Goal: Task Accomplishment & Management: Complete application form

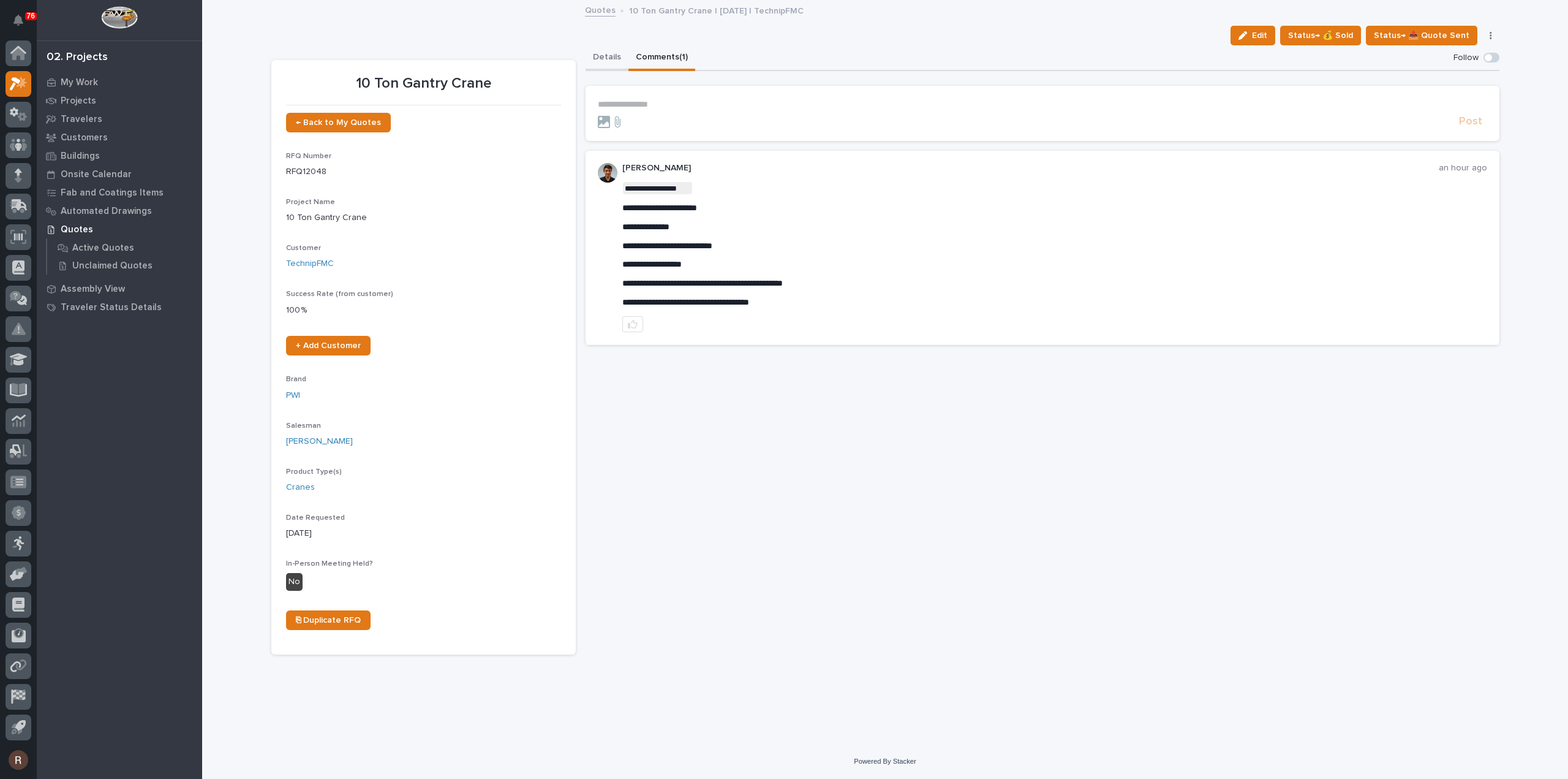
click at [601, 58] on button "Details" at bounding box center [607, 58] width 43 height 26
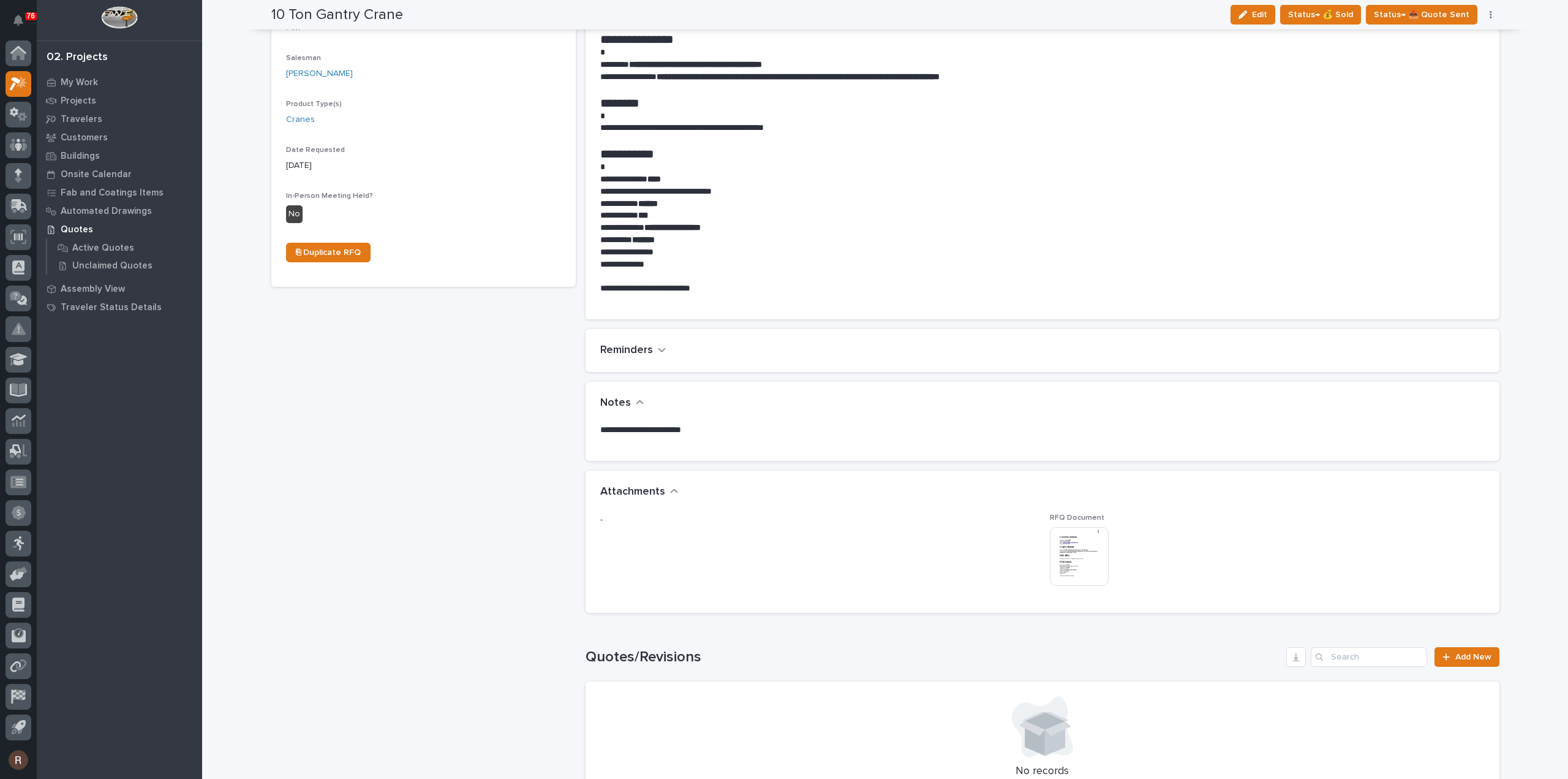
scroll to position [612, 0]
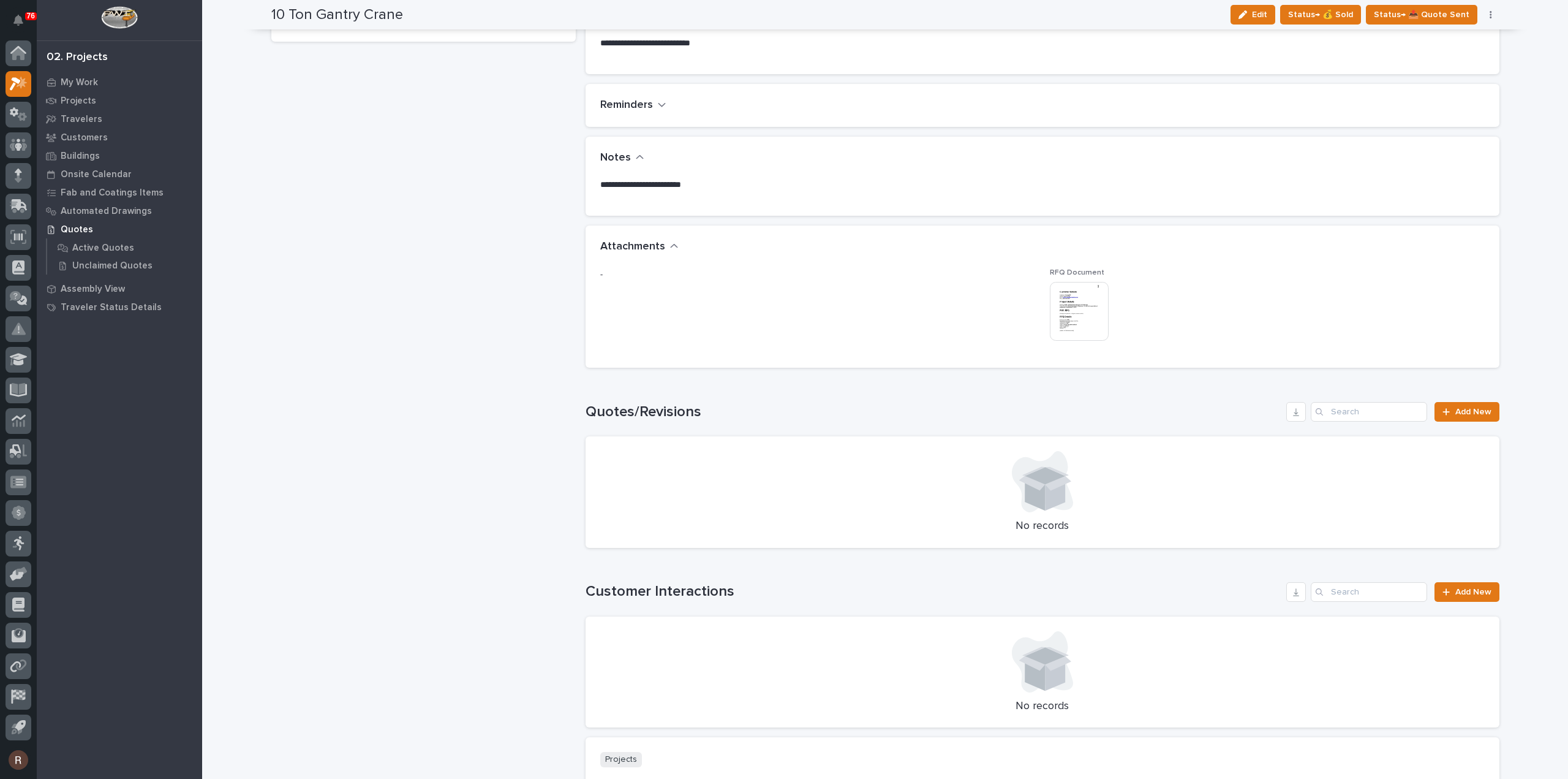
click at [1079, 322] on img at bounding box center [1079, 311] width 58 height 58
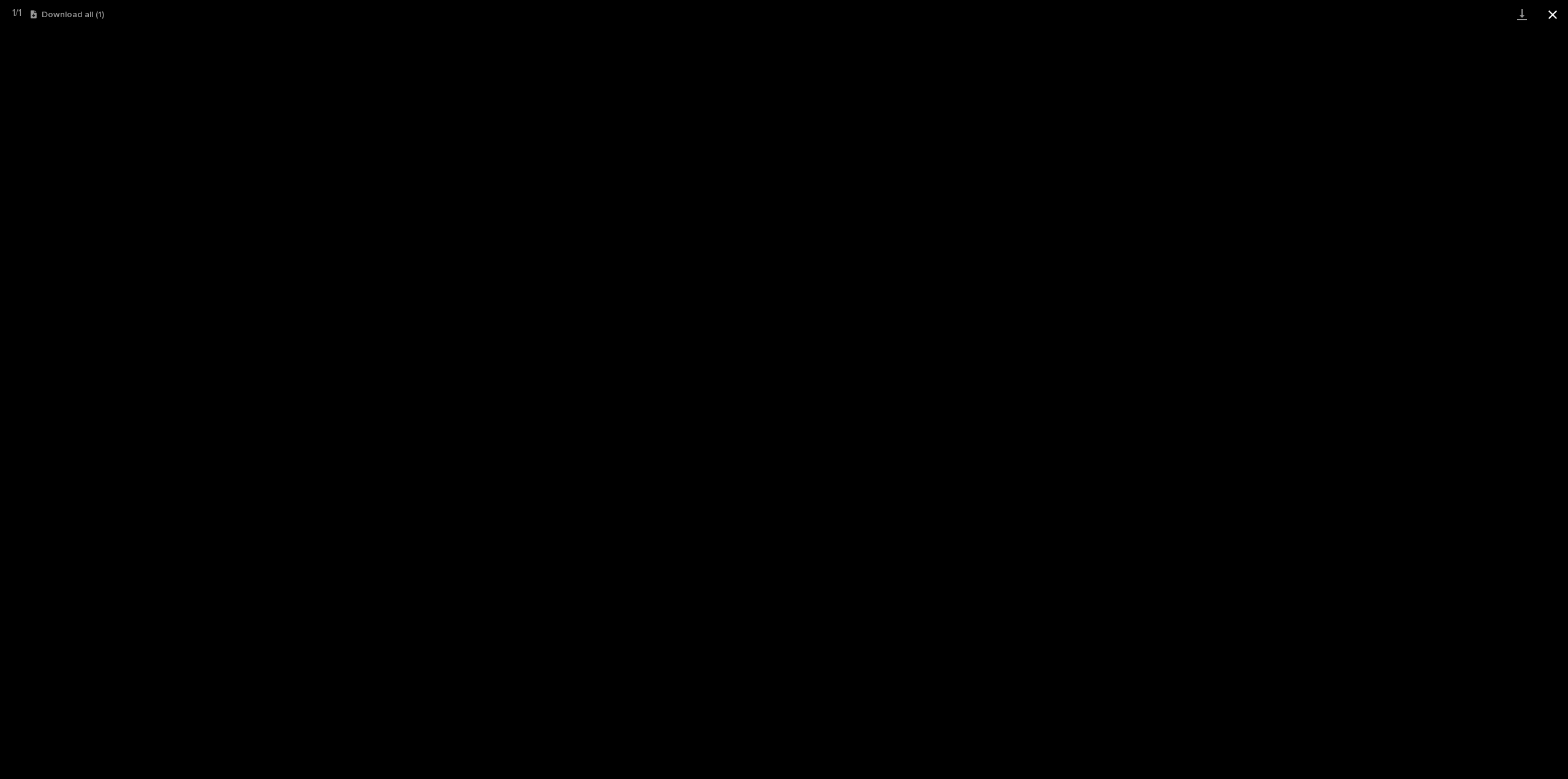
click at [1549, 15] on button "Close gallery" at bounding box center [1553, 14] width 31 height 28
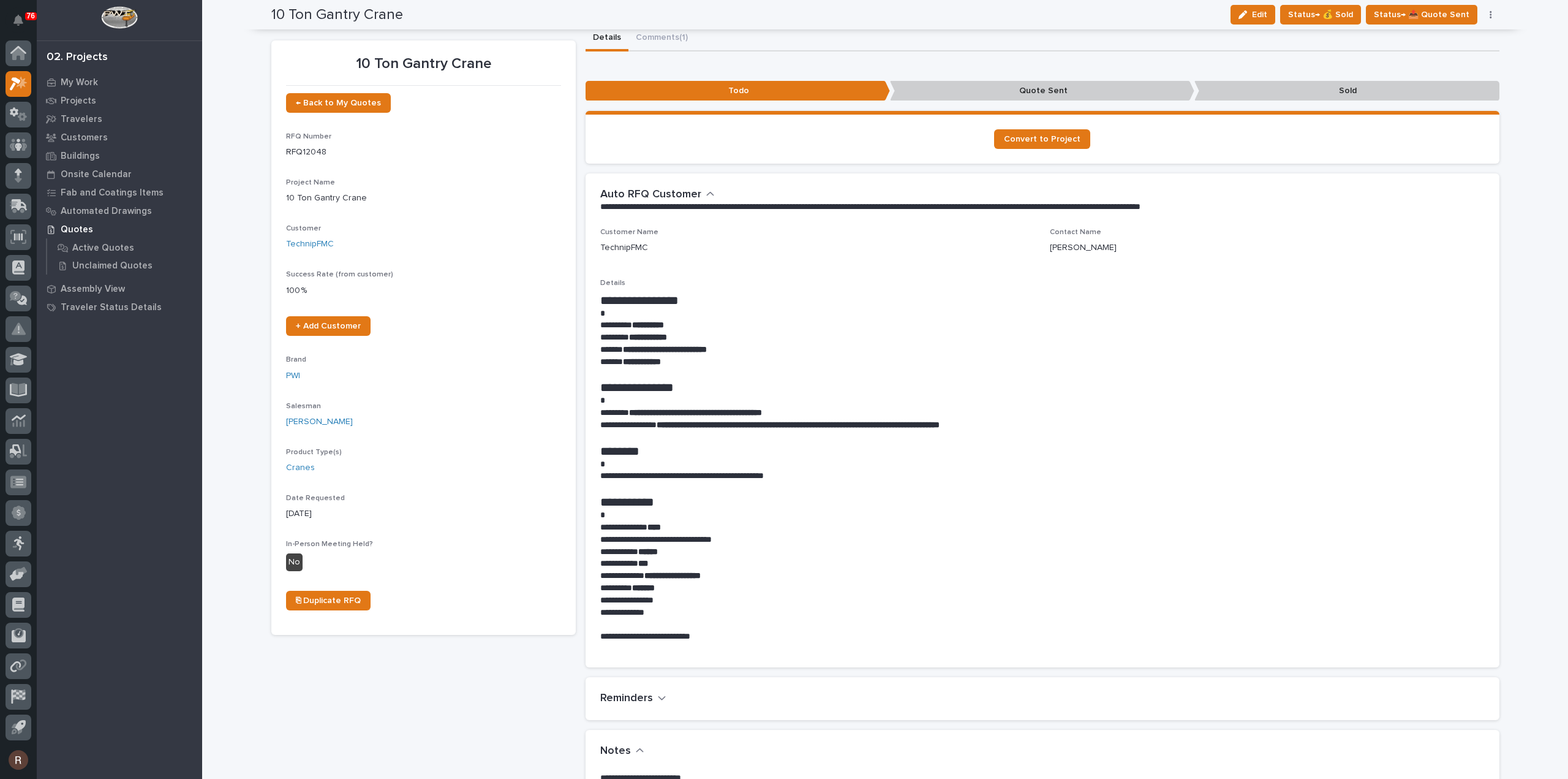
scroll to position [0, 0]
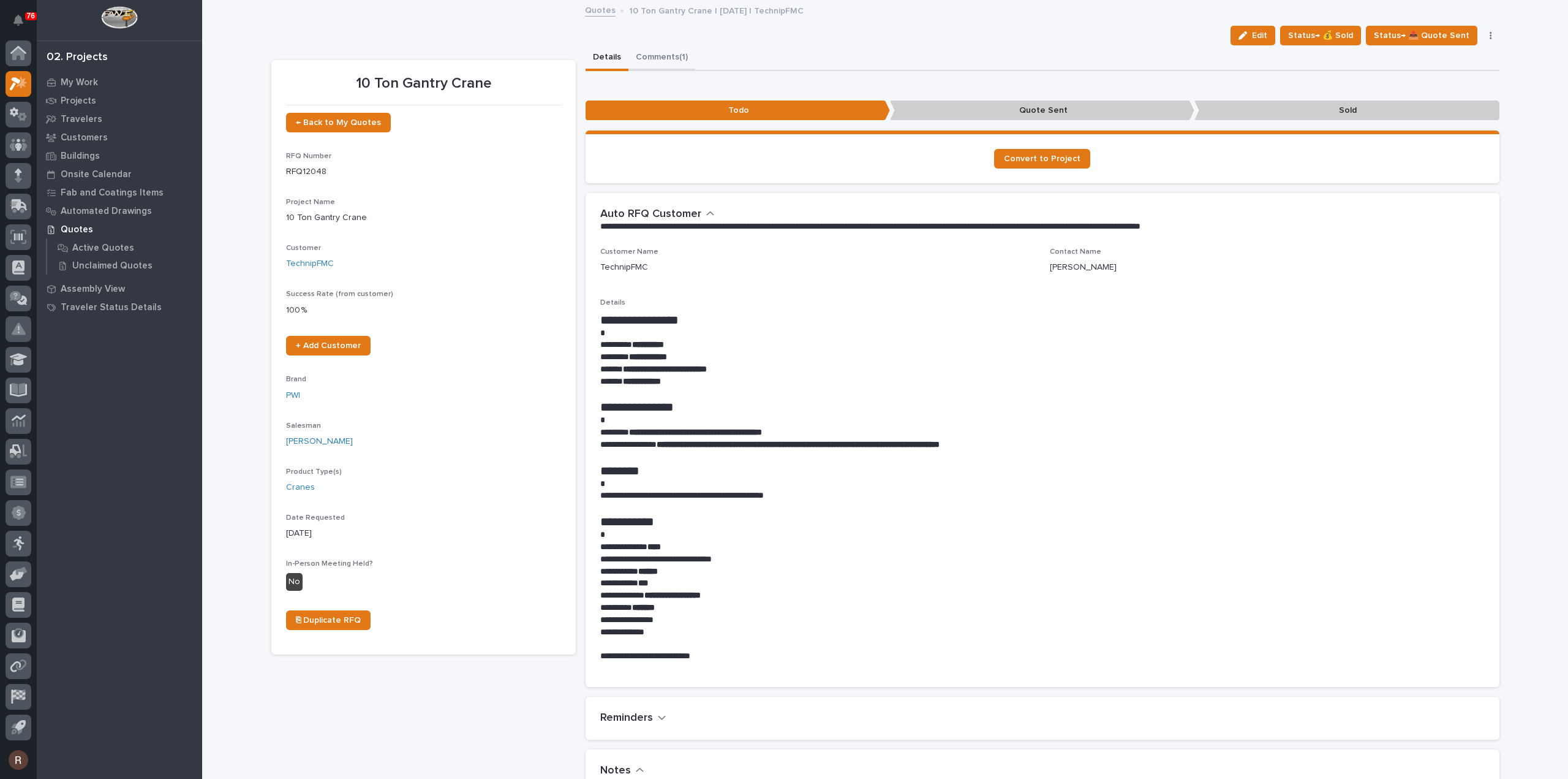
click at [665, 57] on button "Comments (1)" at bounding box center [661, 58] width 66 height 26
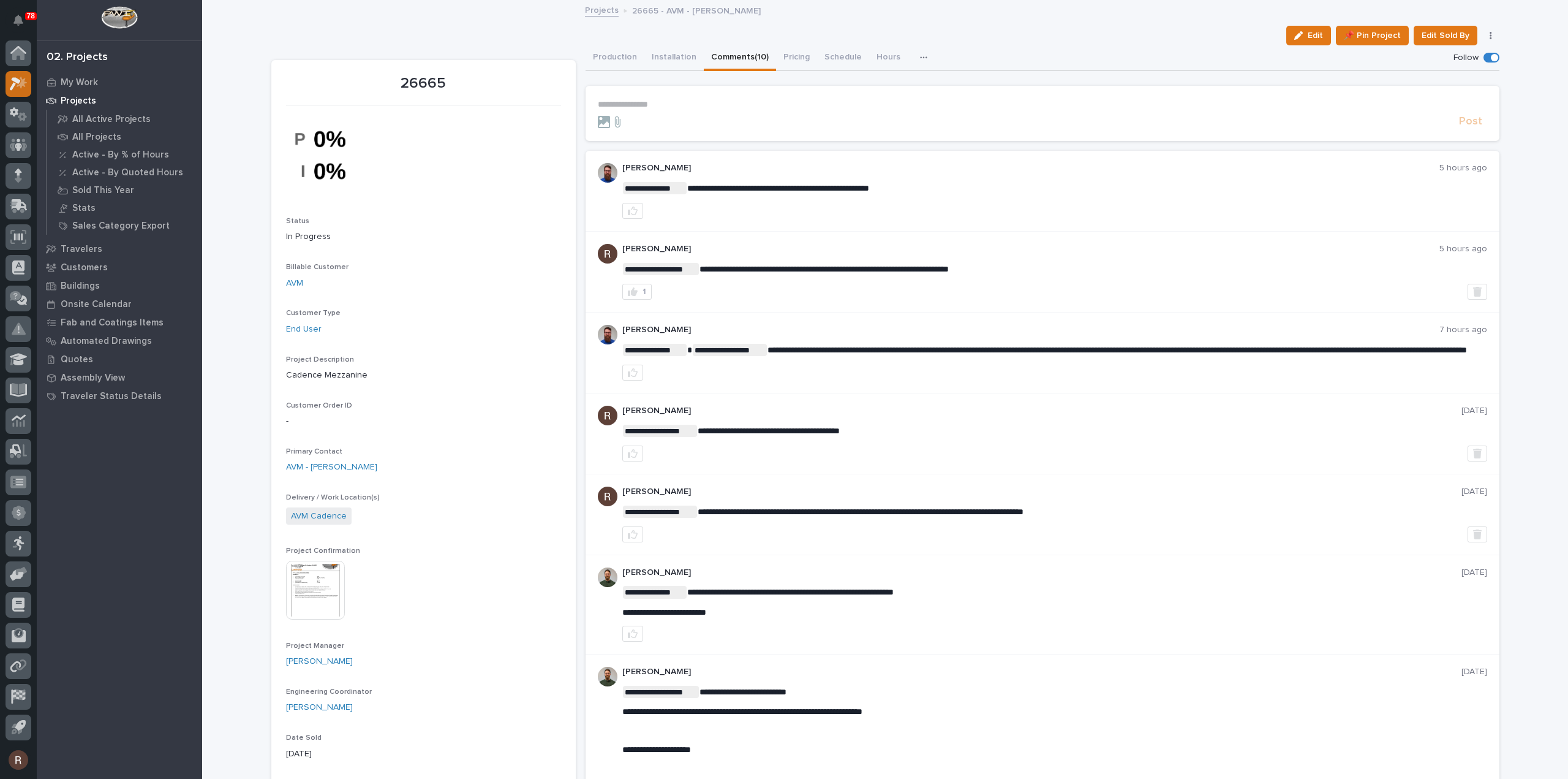
click at [17, 84] on icon at bounding box center [18, 83] width 18 height 14
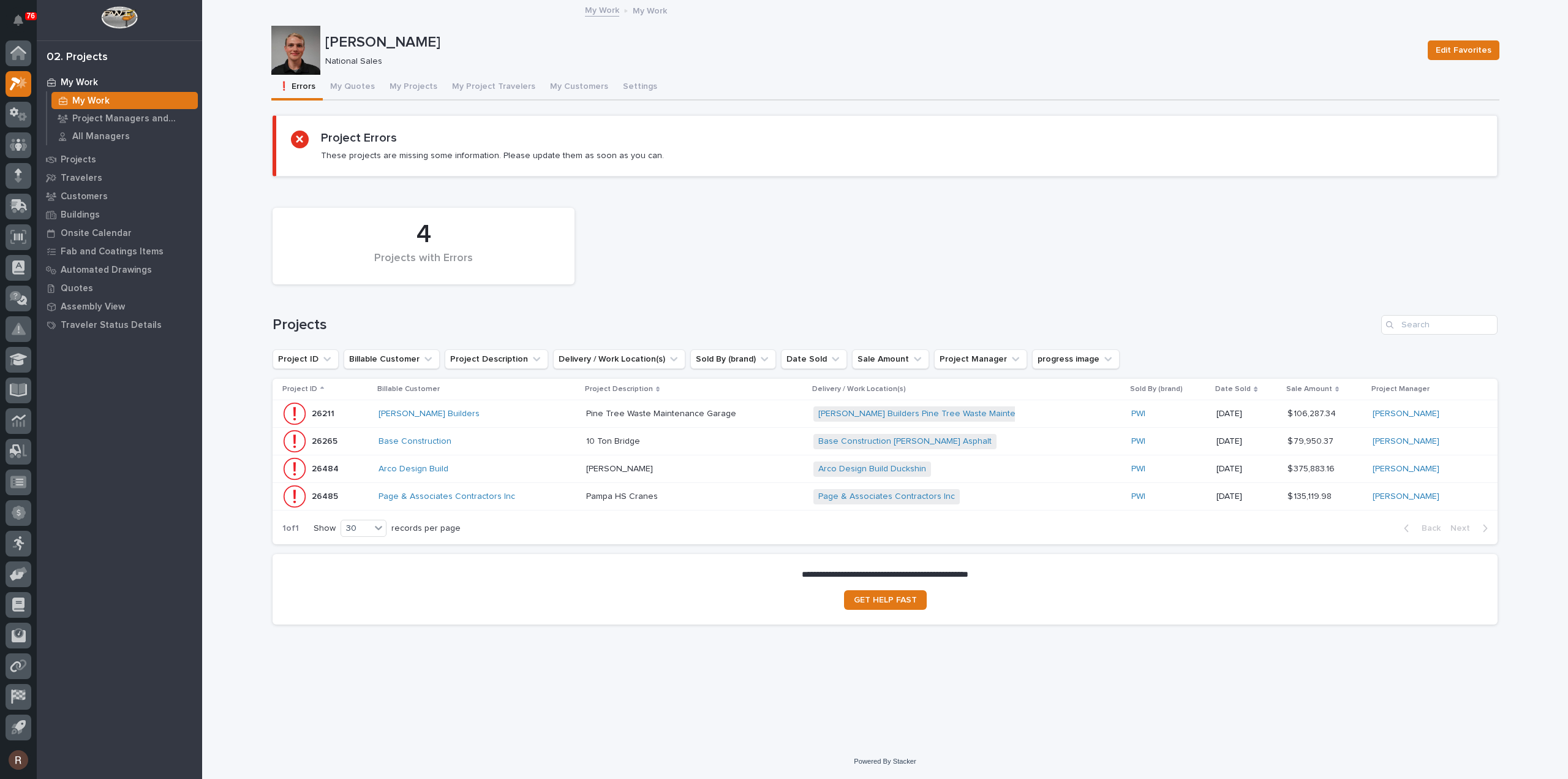
click at [343, 86] on button "My Quotes" at bounding box center [352, 87] width 59 height 26
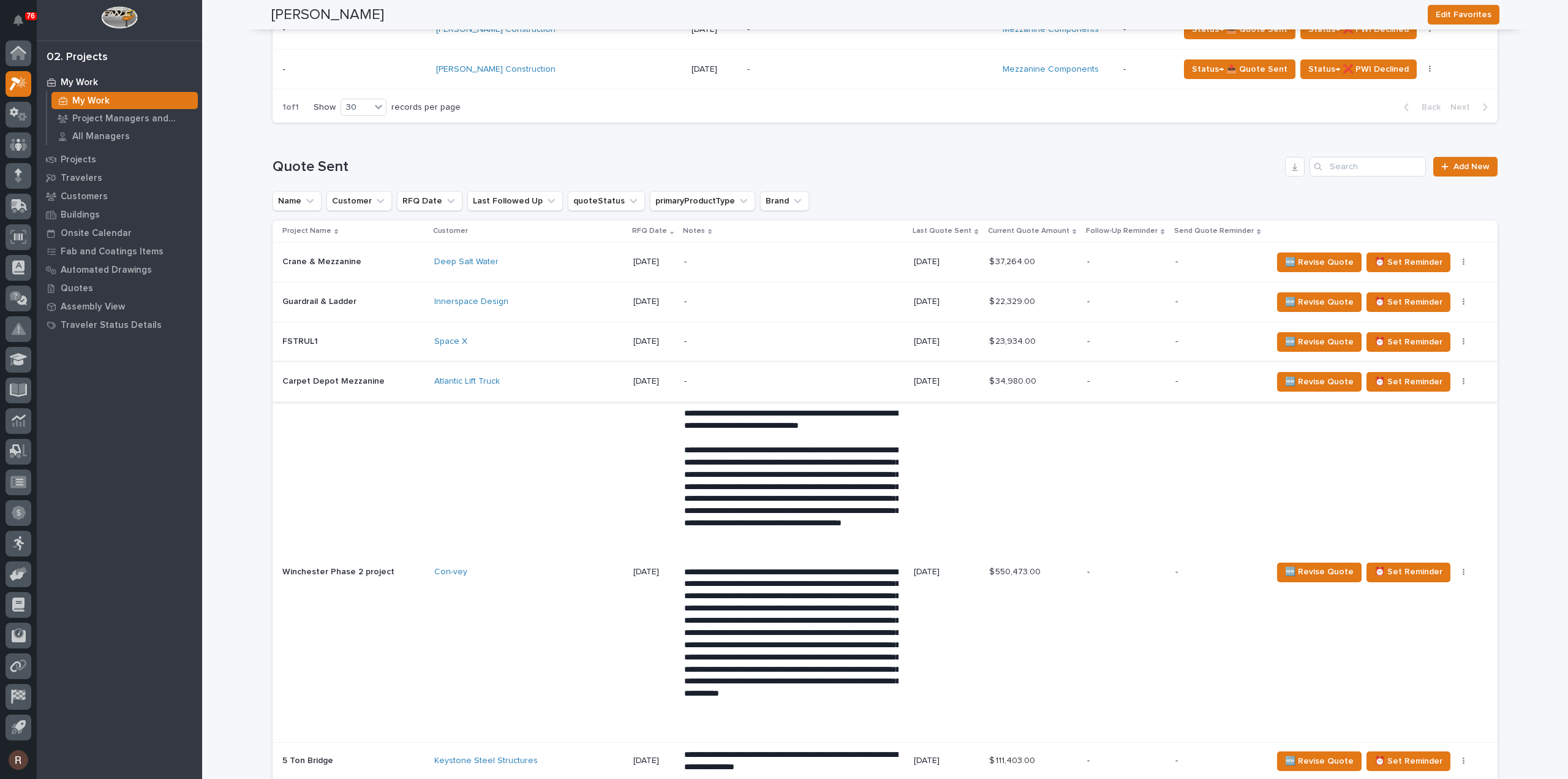
scroll to position [1348, 0]
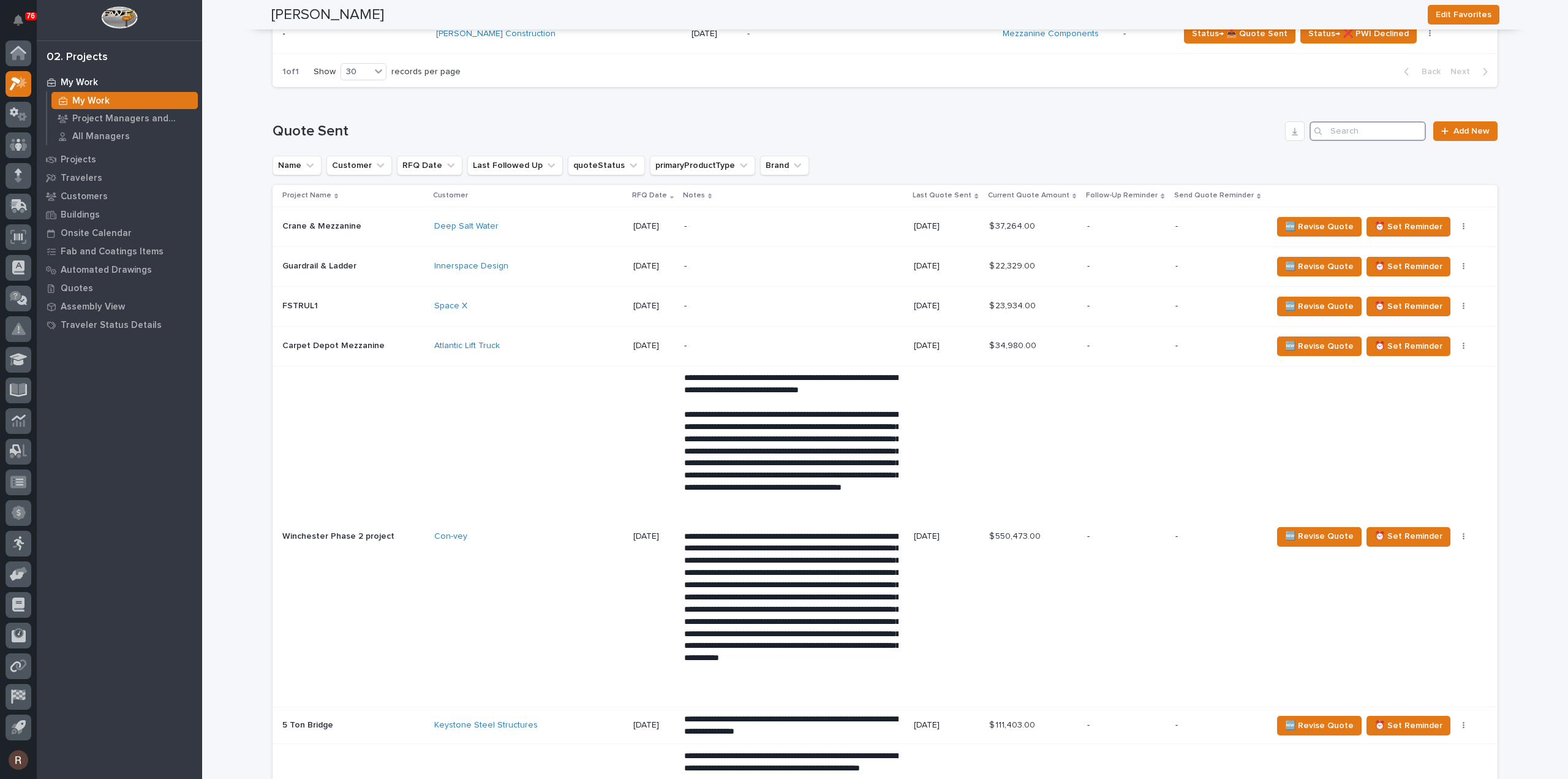
click at [1345, 141] on input "Search" at bounding box center [1367, 131] width 116 height 20
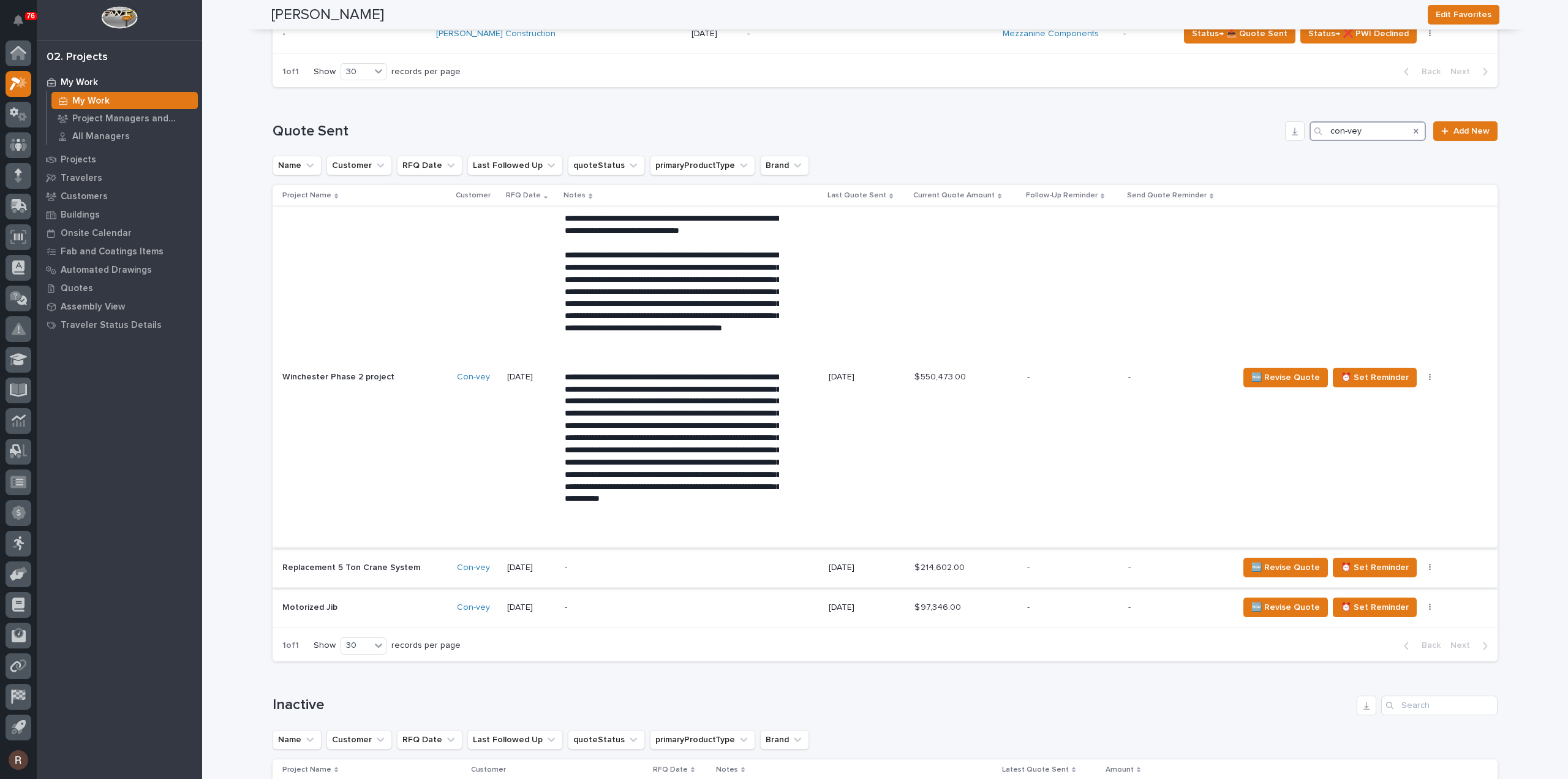
type input "con-vey"
click at [743, 582] on div "-" at bounding box center [671, 568] width 214 height 28
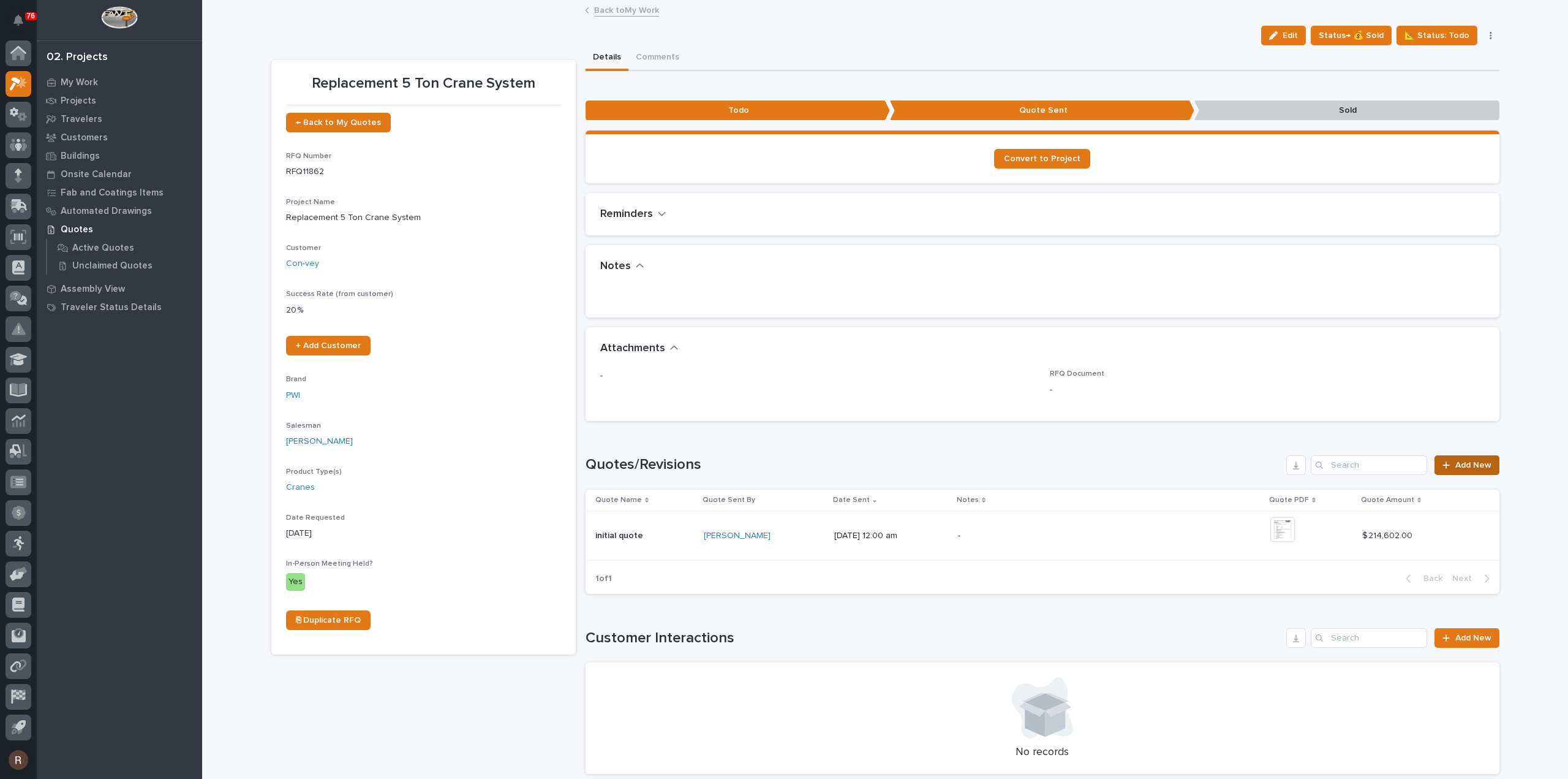
click at [1456, 468] on span "Add New" at bounding box center [1472, 466] width 36 height 9
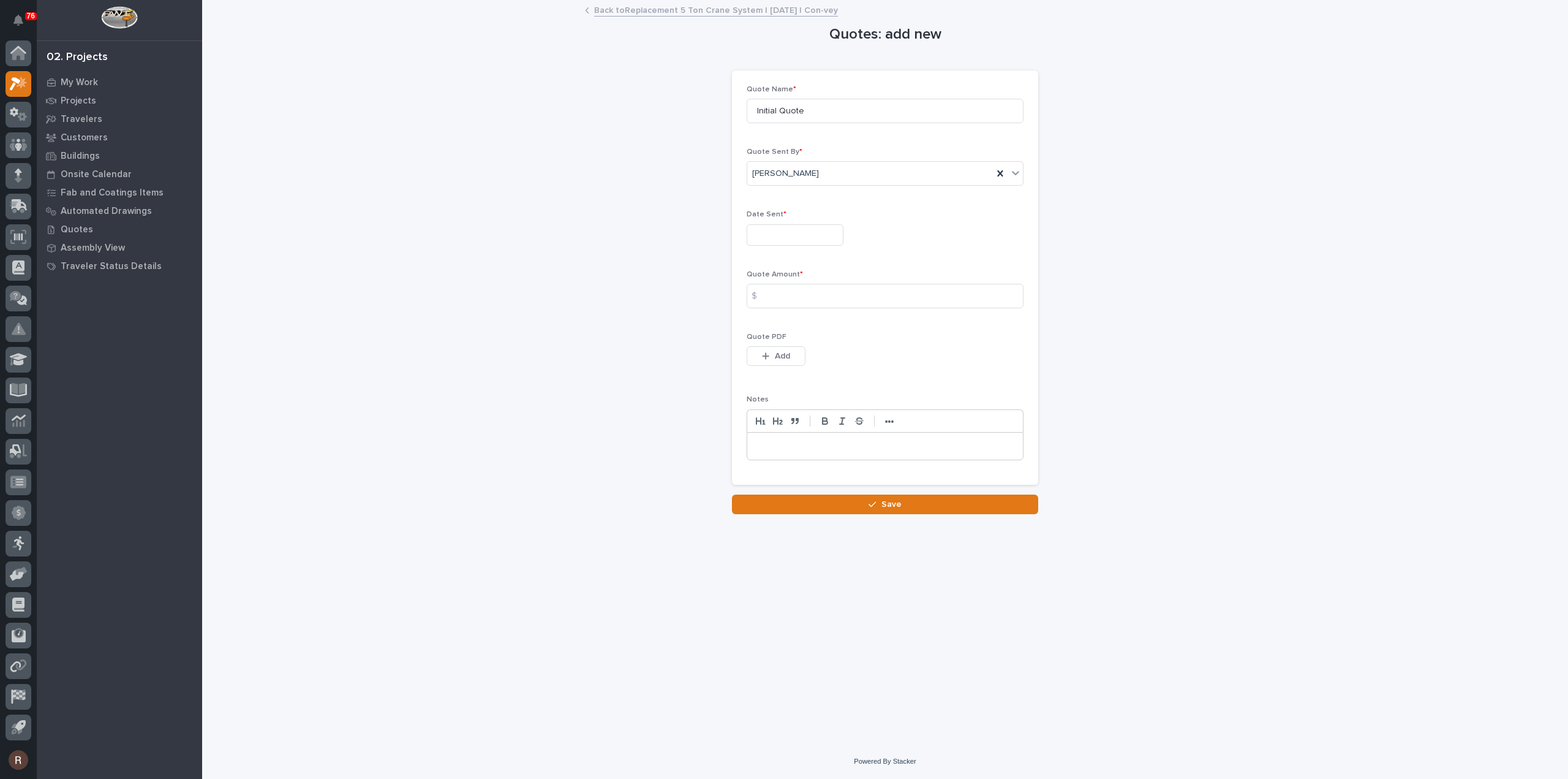
click at [792, 241] on input "text" at bounding box center [795, 235] width 96 height 21
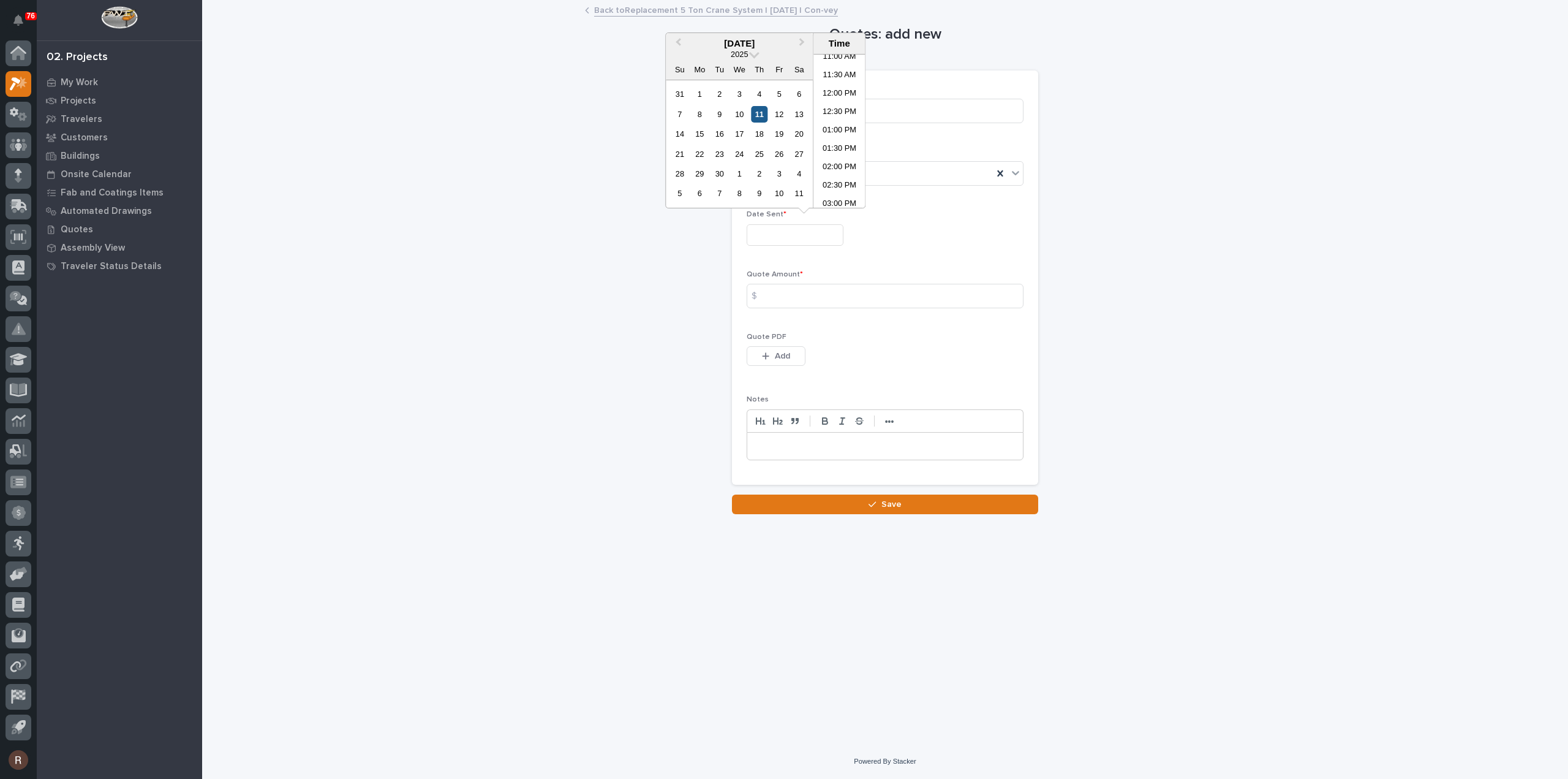
click at [763, 115] on div "11" at bounding box center [759, 114] width 17 height 17
type input "**********"
click at [905, 104] on input "Initial Quote" at bounding box center [884, 111] width 277 height 25
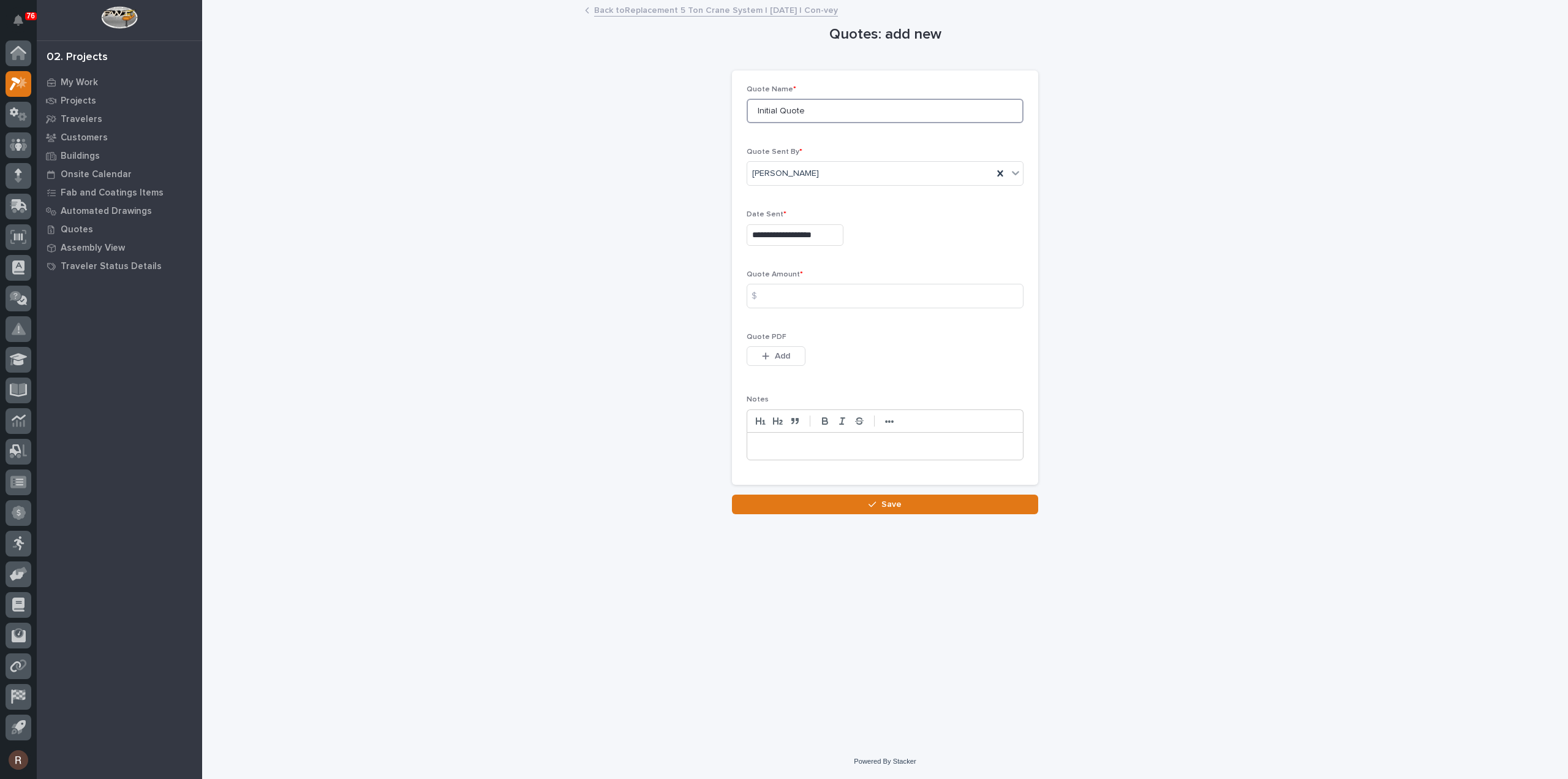
click at [444, 136] on div "**********" at bounding box center [884, 258] width 1228 height 513
type input "R2"
click at [835, 286] on input at bounding box center [884, 296] width 277 height 25
type input "216946"
click at [798, 352] on button "Add" at bounding box center [776, 356] width 58 height 20
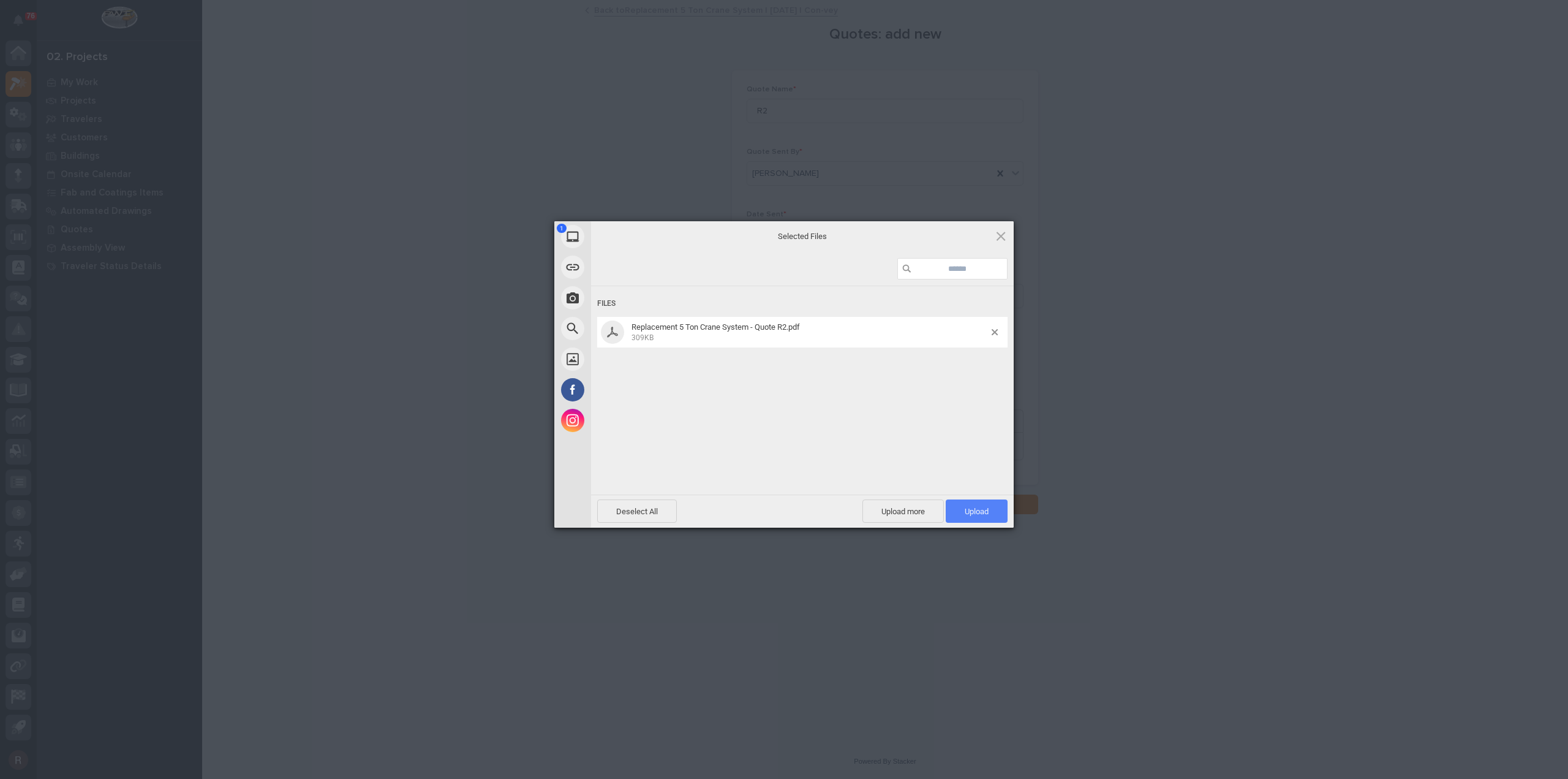
click at [976, 522] on span "Upload 1" at bounding box center [976, 511] width 62 height 23
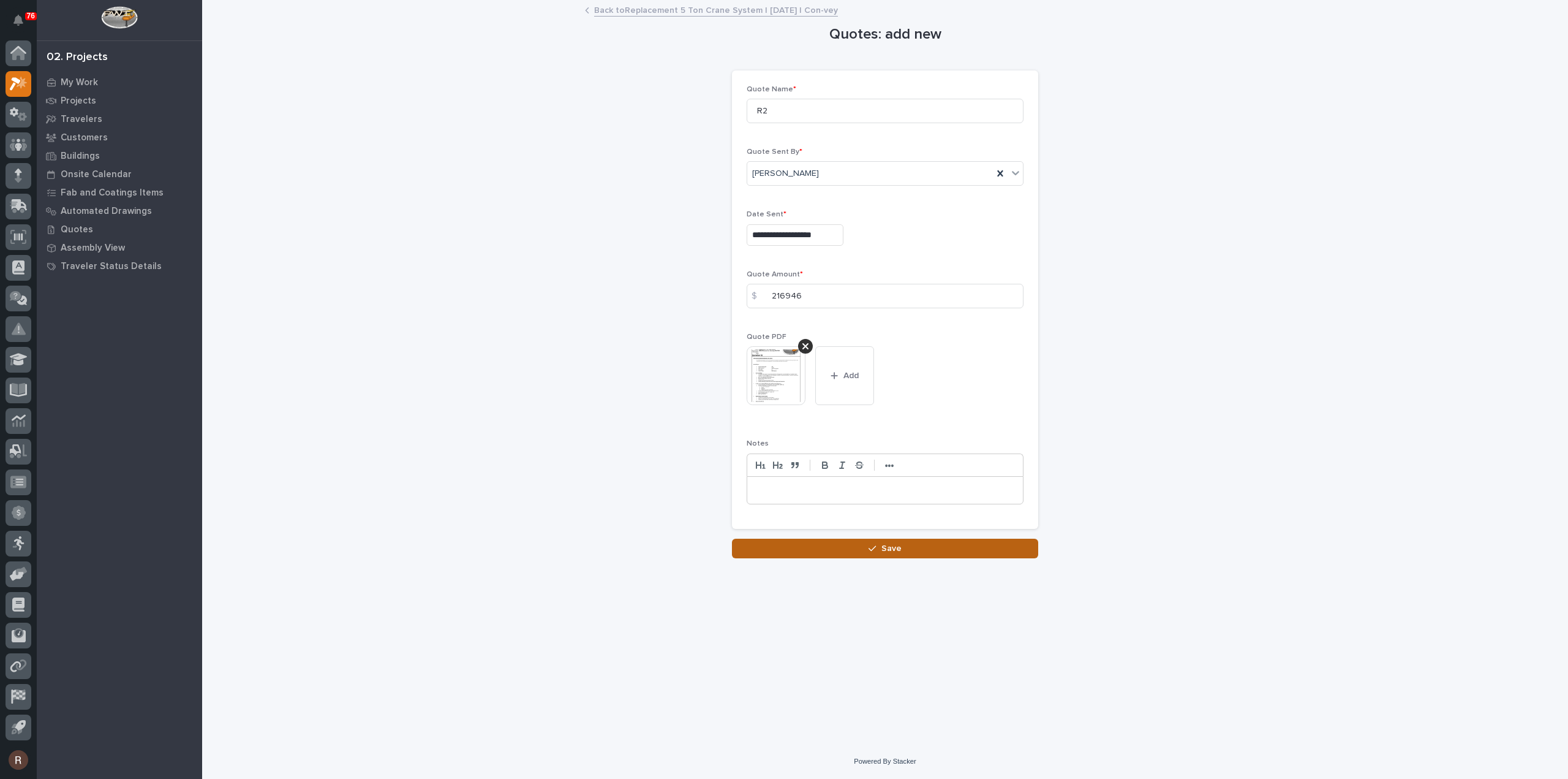
click at [992, 550] on button "Save" at bounding box center [884, 548] width 306 height 20
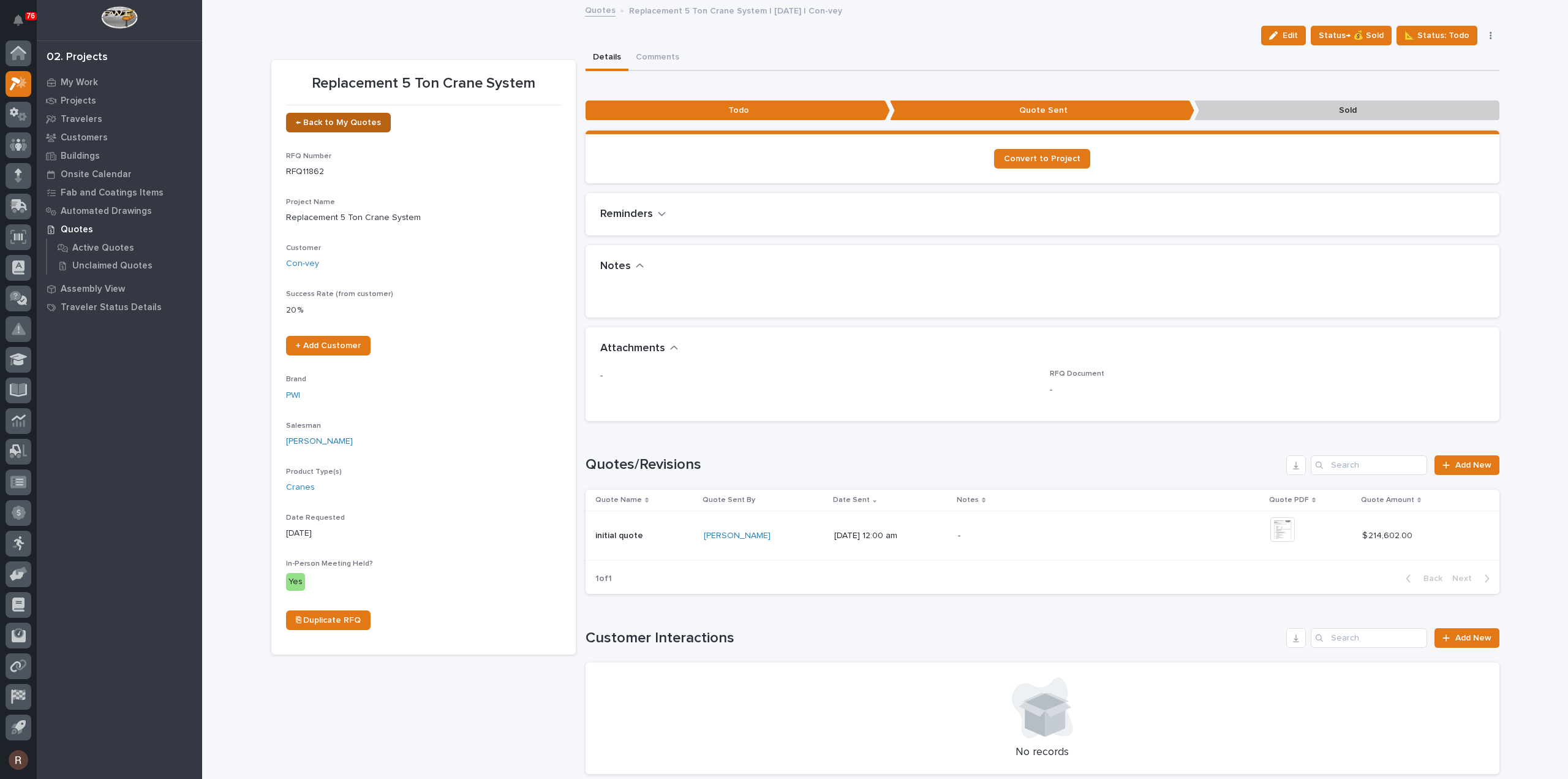
click at [340, 121] on span "← Back to My Quotes" at bounding box center [338, 123] width 85 height 9
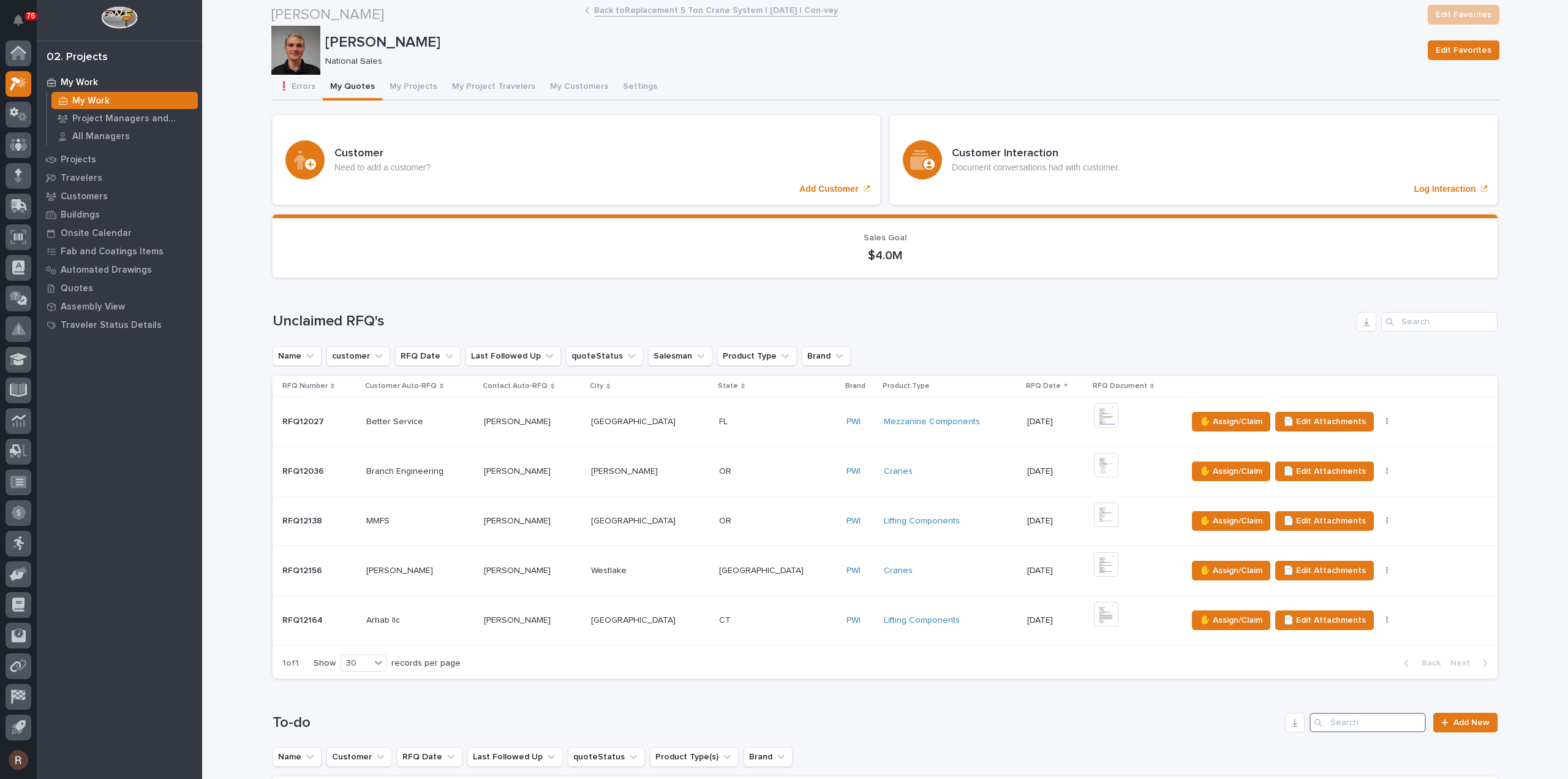
click at [1336, 712] on input "Search" at bounding box center [1367, 722] width 116 height 20
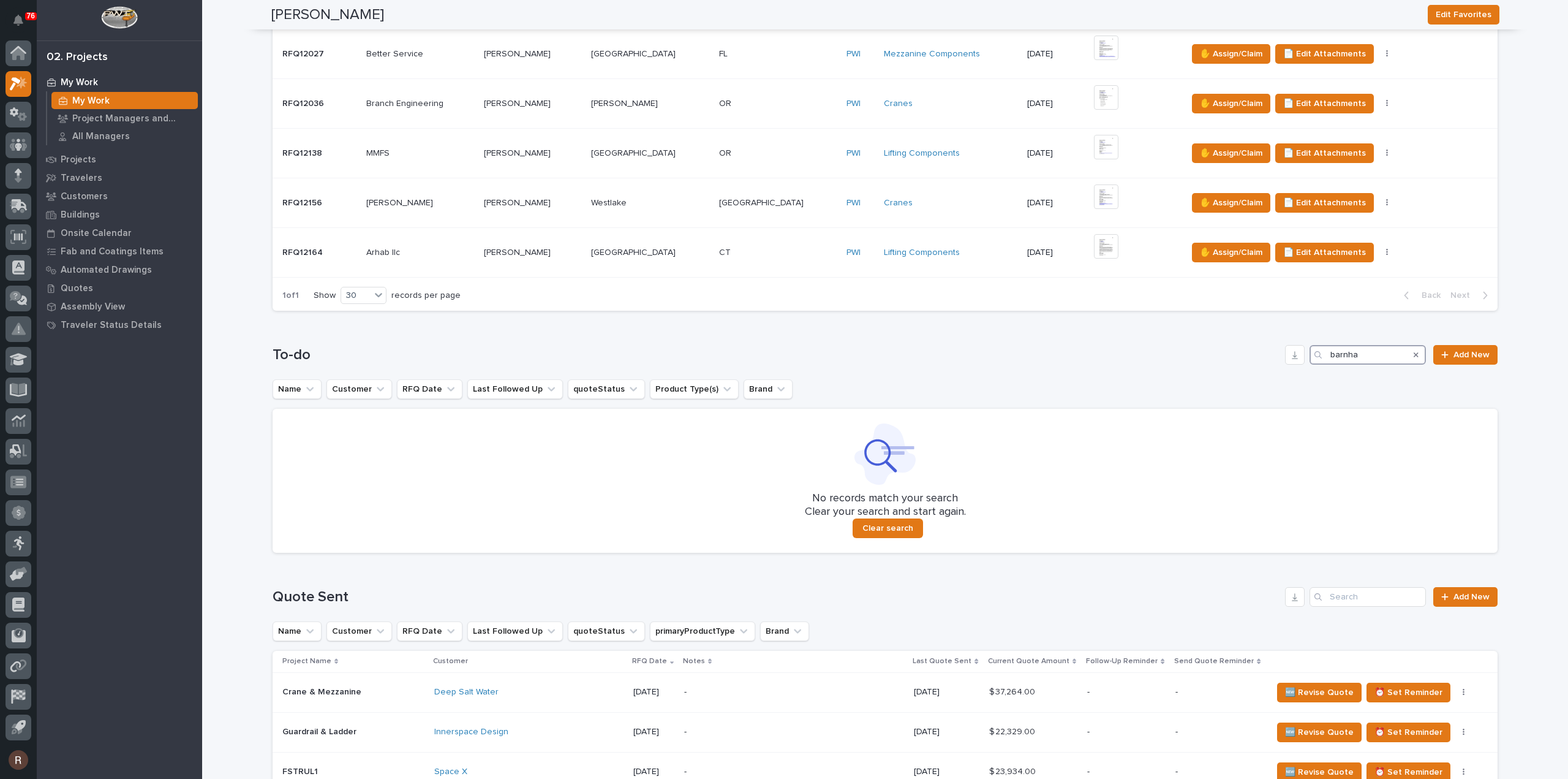
type input "barnha"
click at [1413, 351] on icon "Search" at bounding box center [1415, 354] width 5 height 7
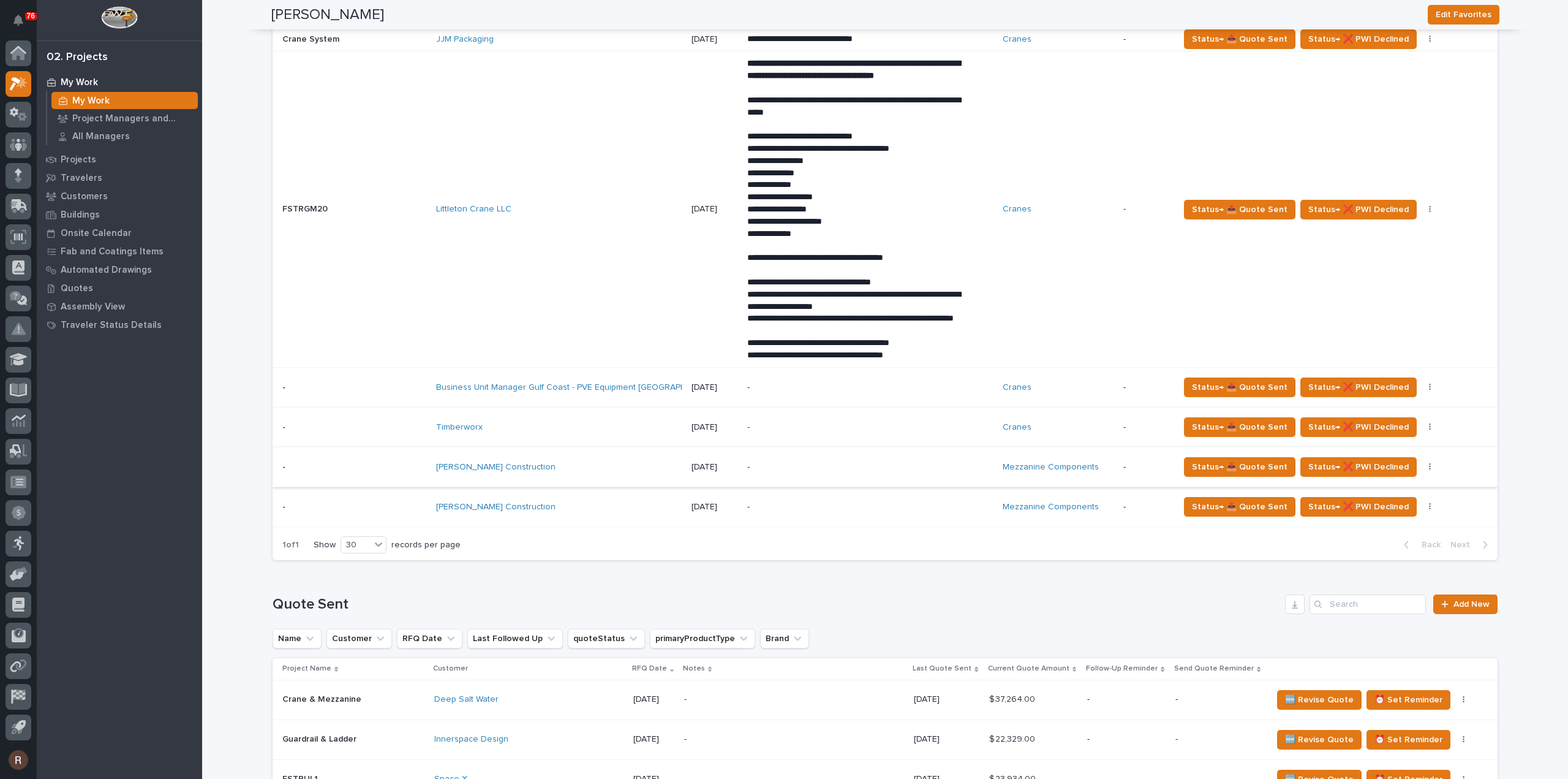
scroll to position [981, 0]
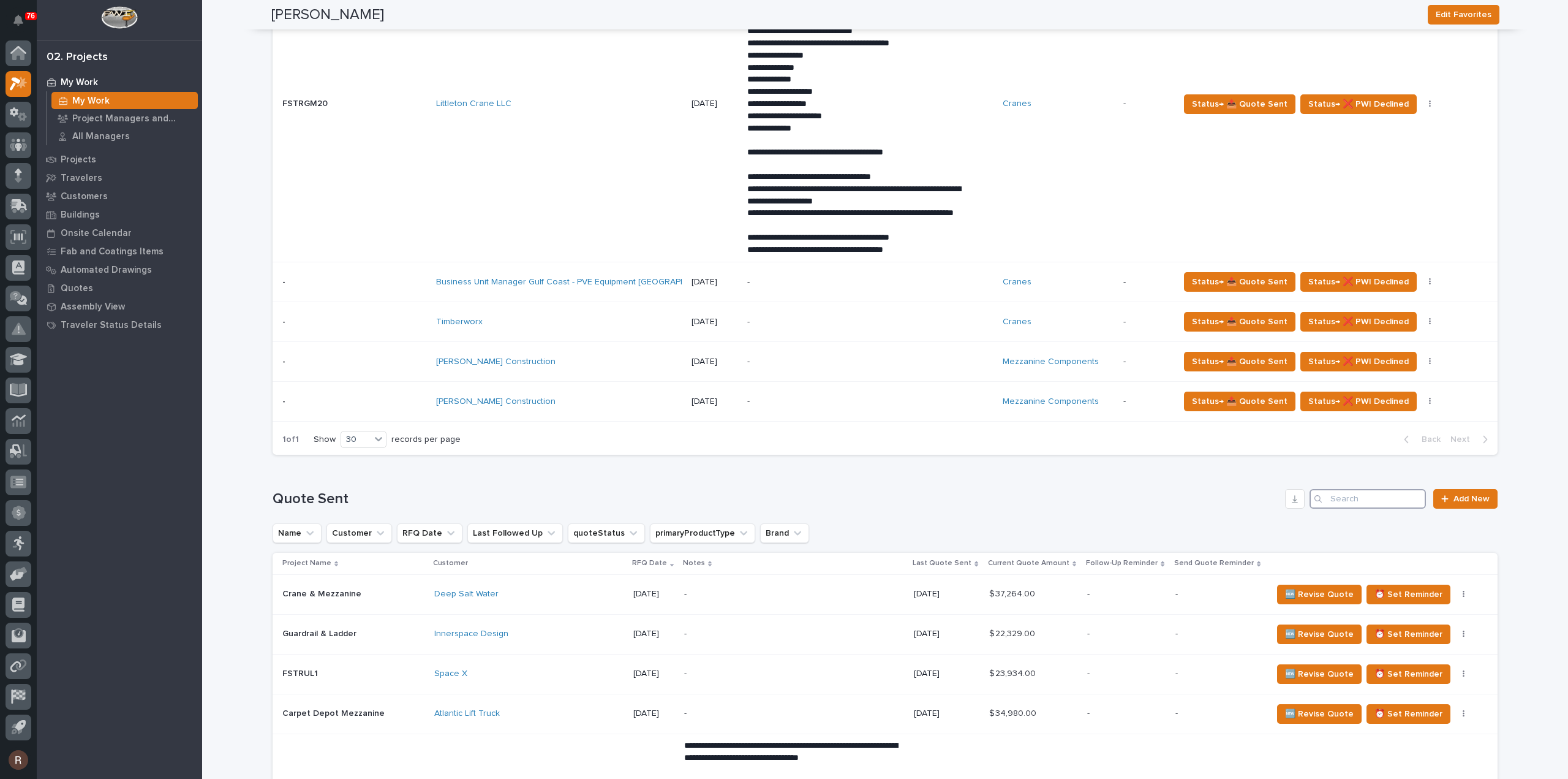
click at [1341, 509] on input "Search" at bounding box center [1367, 498] width 116 height 20
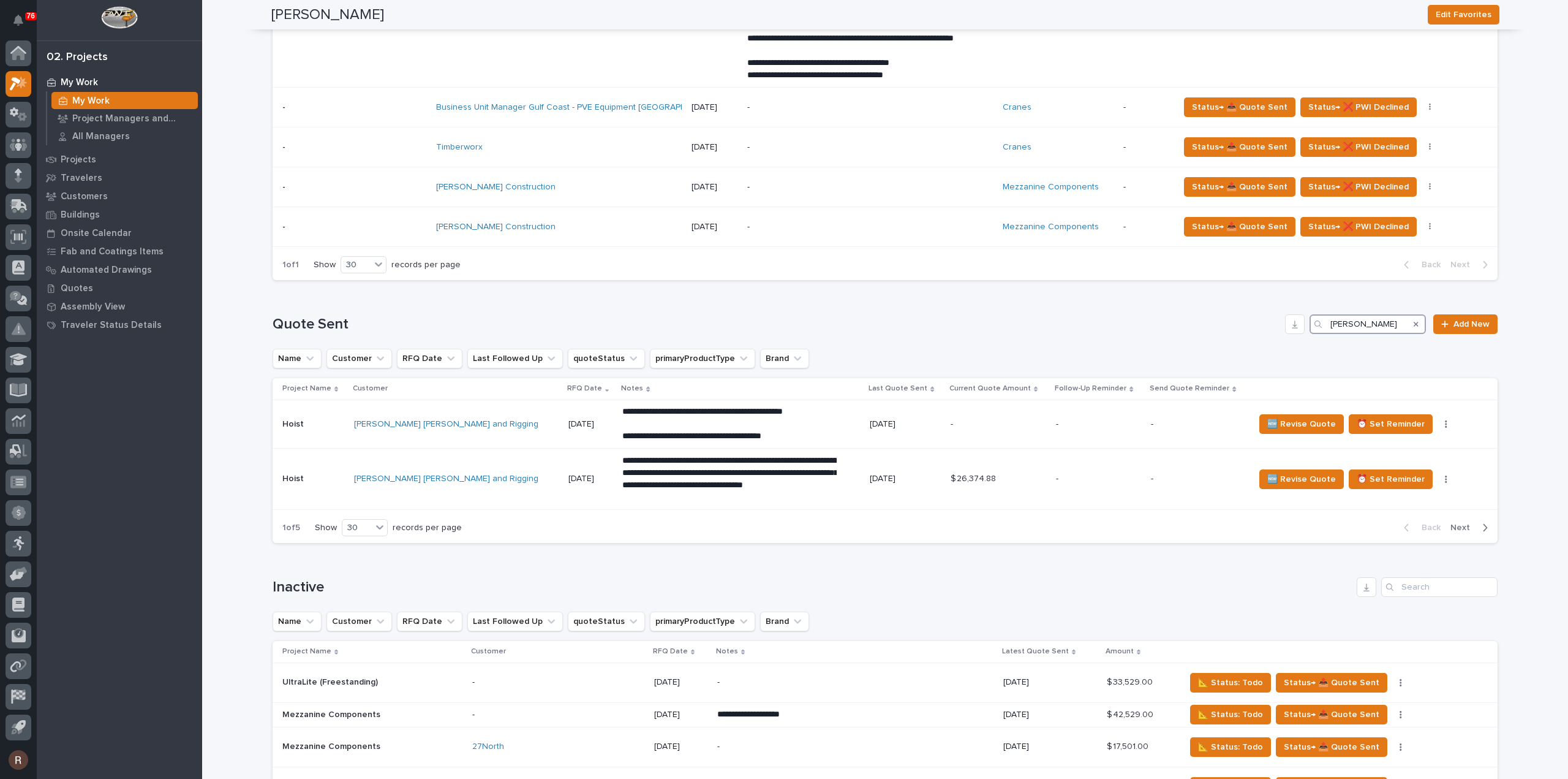
scroll to position [1164, 0]
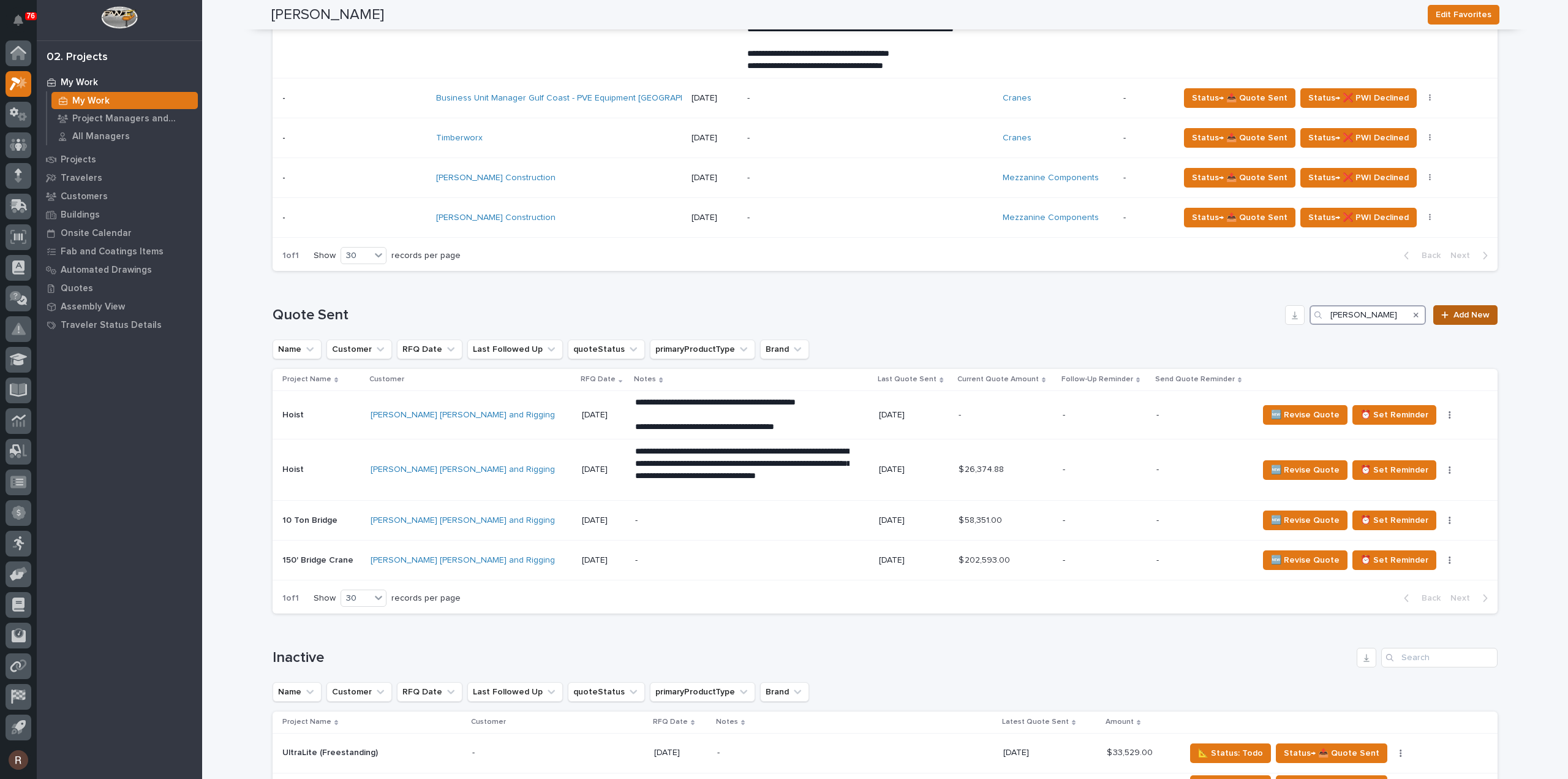
type input "Barnhart"
click at [1453, 319] on span "Add New" at bounding box center [1471, 315] width 36 height 9
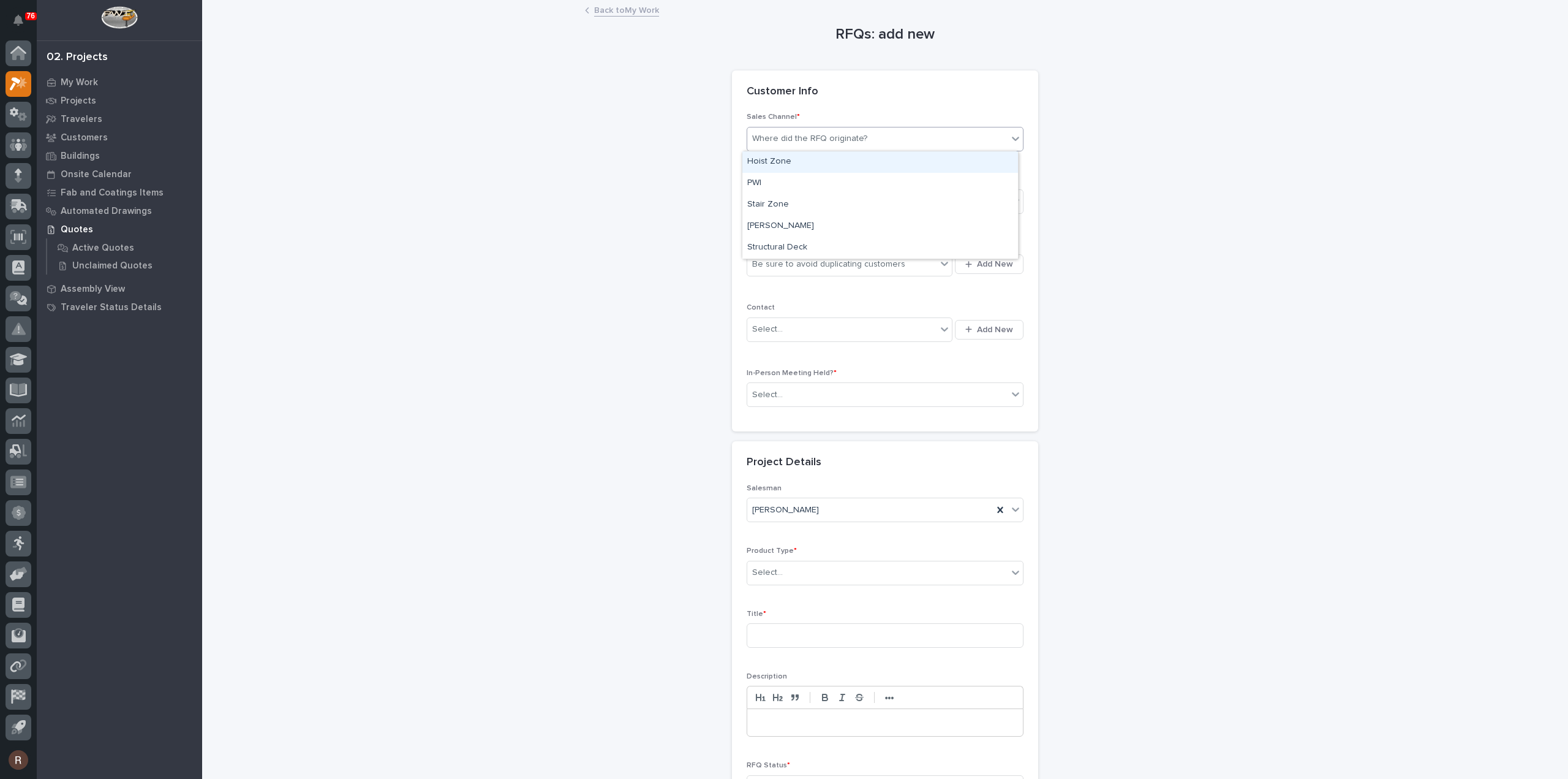
click at [784, 132] on div "Where did the RFQ originate?" at bounding box center [810, 139] width 115 height 13
click at [776, 180] on div "PWI" at bounding box center [879, 183] width 275 height 21
click at [781, 202] on div "Select..." at bounding box center [877, 202] width 260 height 20
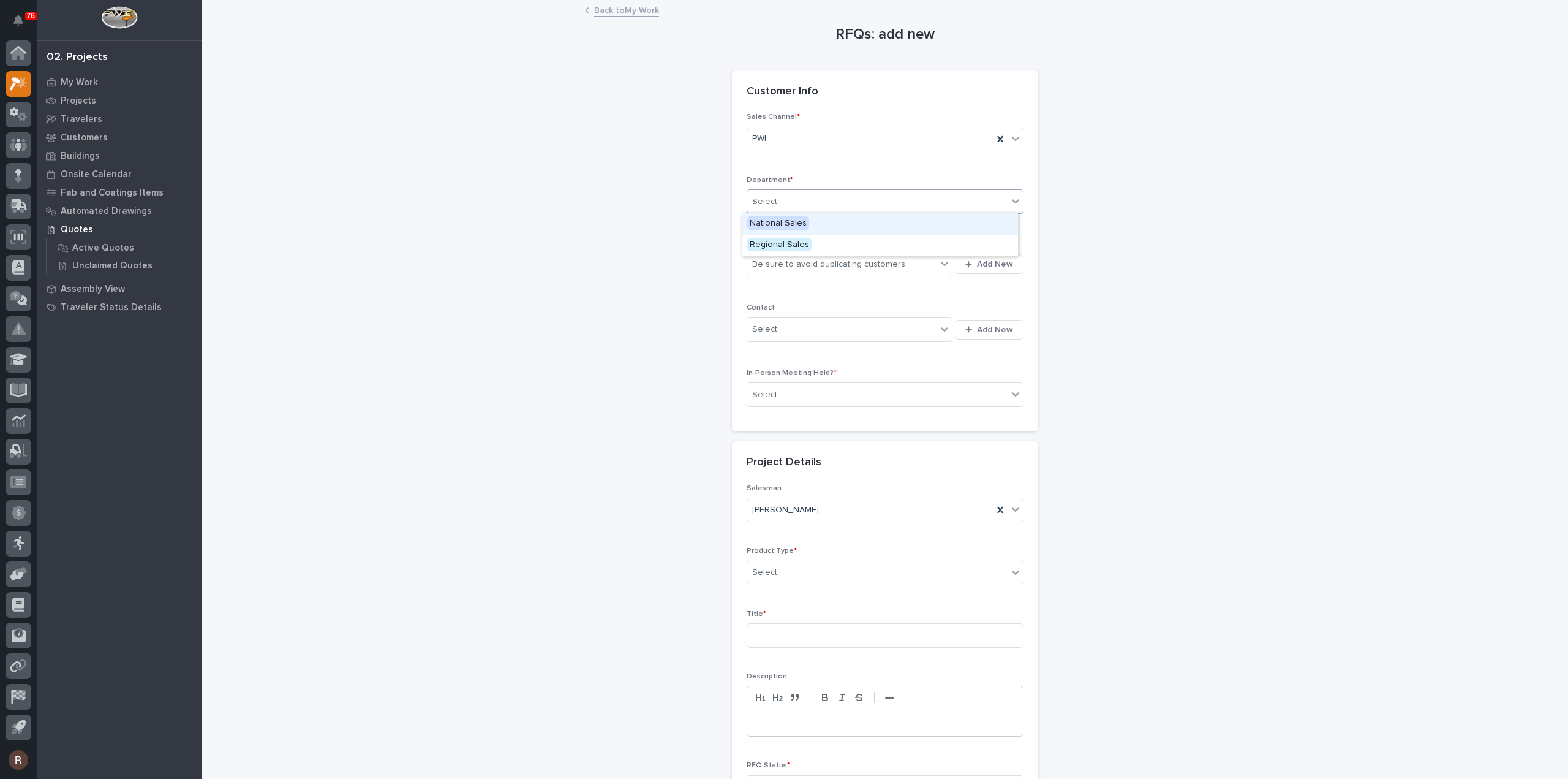
click at [781, 222] on span "National Sales" at bounding box center [778, 223] width 62 height 13
click at [786, 254] on div "Be sure to avoid duplicating customers" at bounding box center [841, 265] width 189 height 20
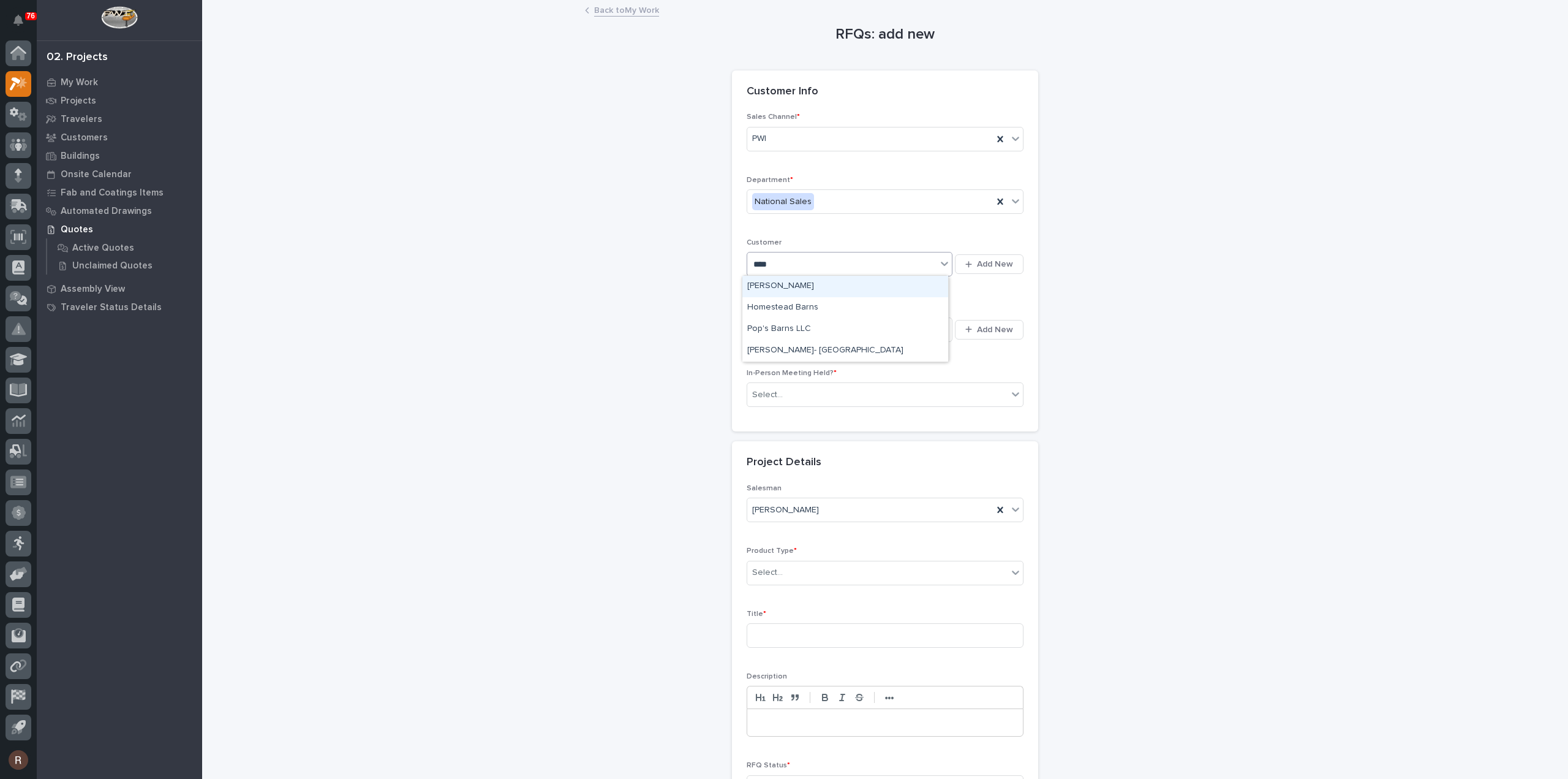
type input "*****"
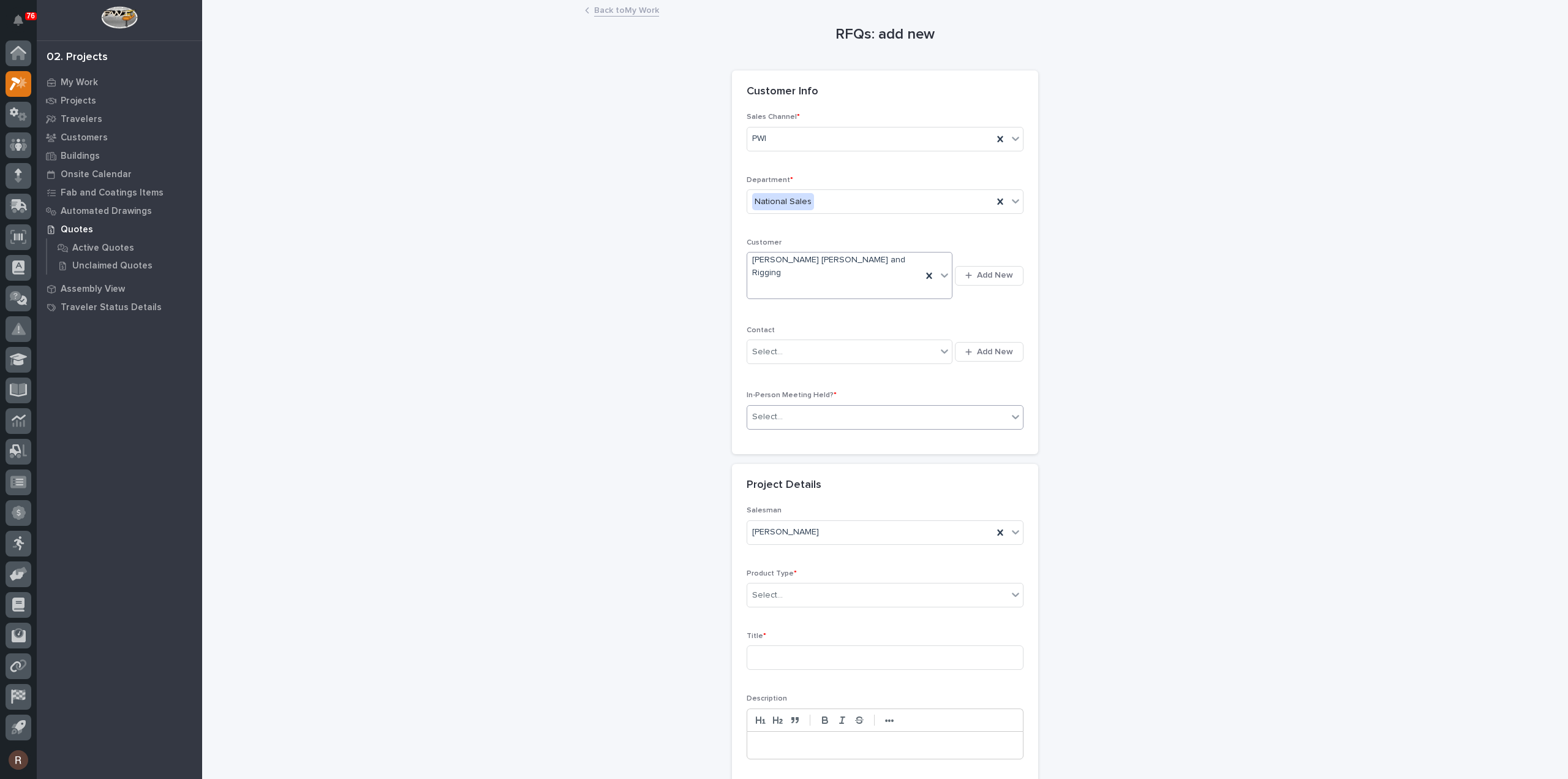
type input "*"
type input "****"
click at [828, 585] on div "Crane Accessories" at bounding box center [870, 596] width 245 height 20
click at [800, 619] on div "Cranes" at bounding box center [879, 615] width 275 height 21
click at [787, 645] on input at bounding box center [884, 658] width 277 height 25
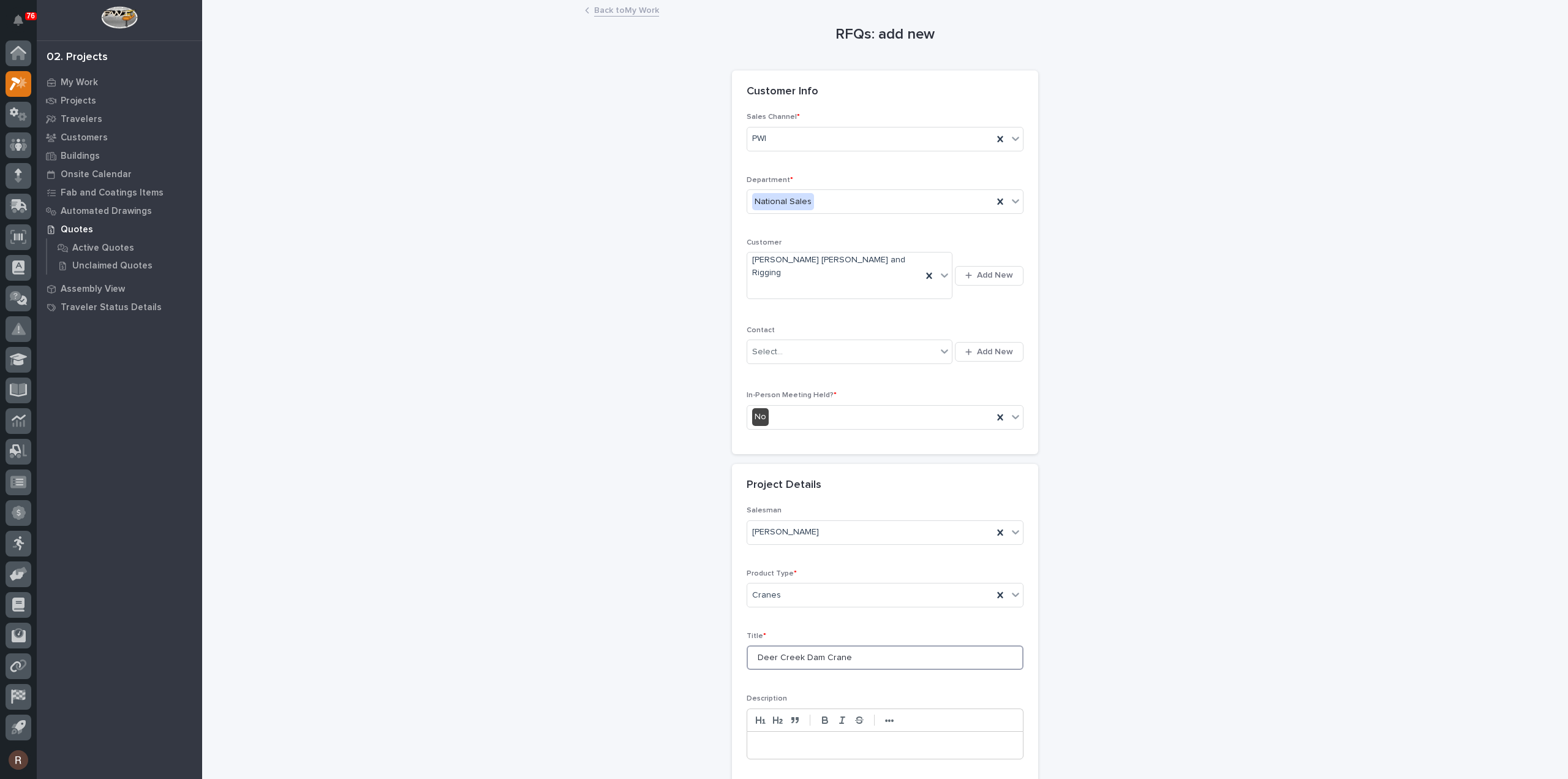
scroll to position [166, 0]
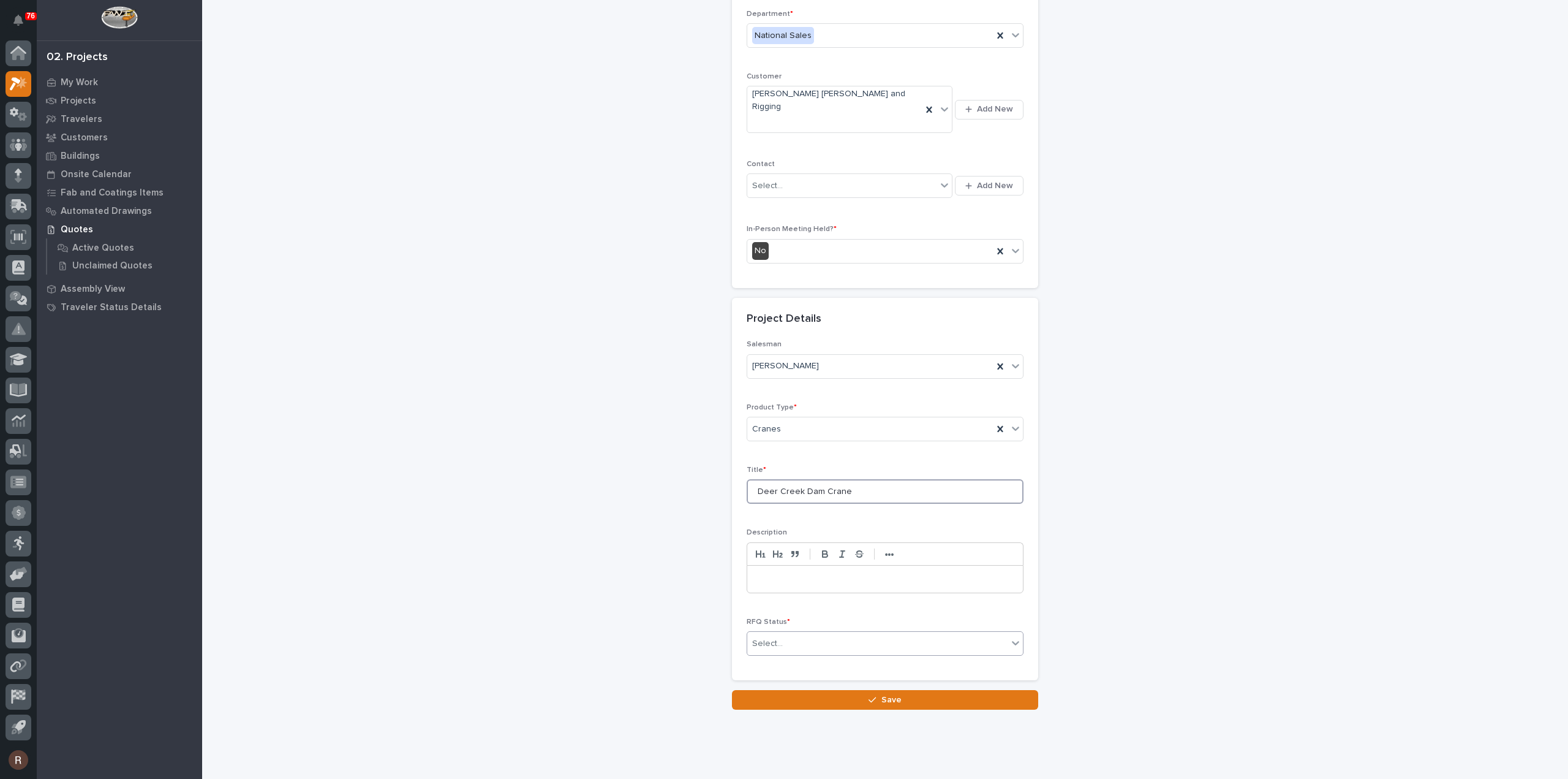
type input "Deer Creek Dam Crane"
click at [789, 634] on div "Select..." at bounding box center [877, 644] width 260 height 20
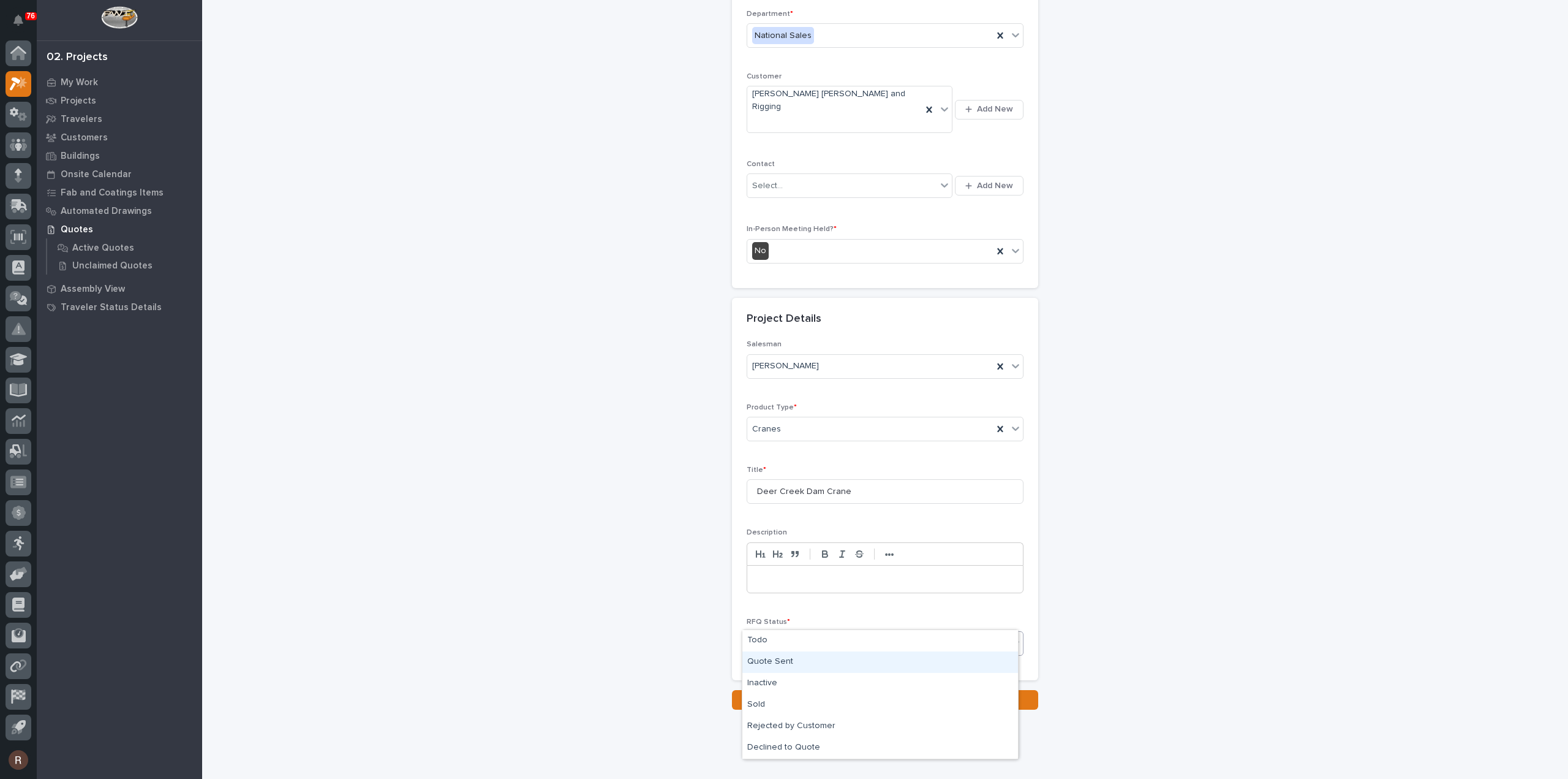
click at [767, 666] on div "Quote Sent" at bounding box center [879, 661] width 275 height 21
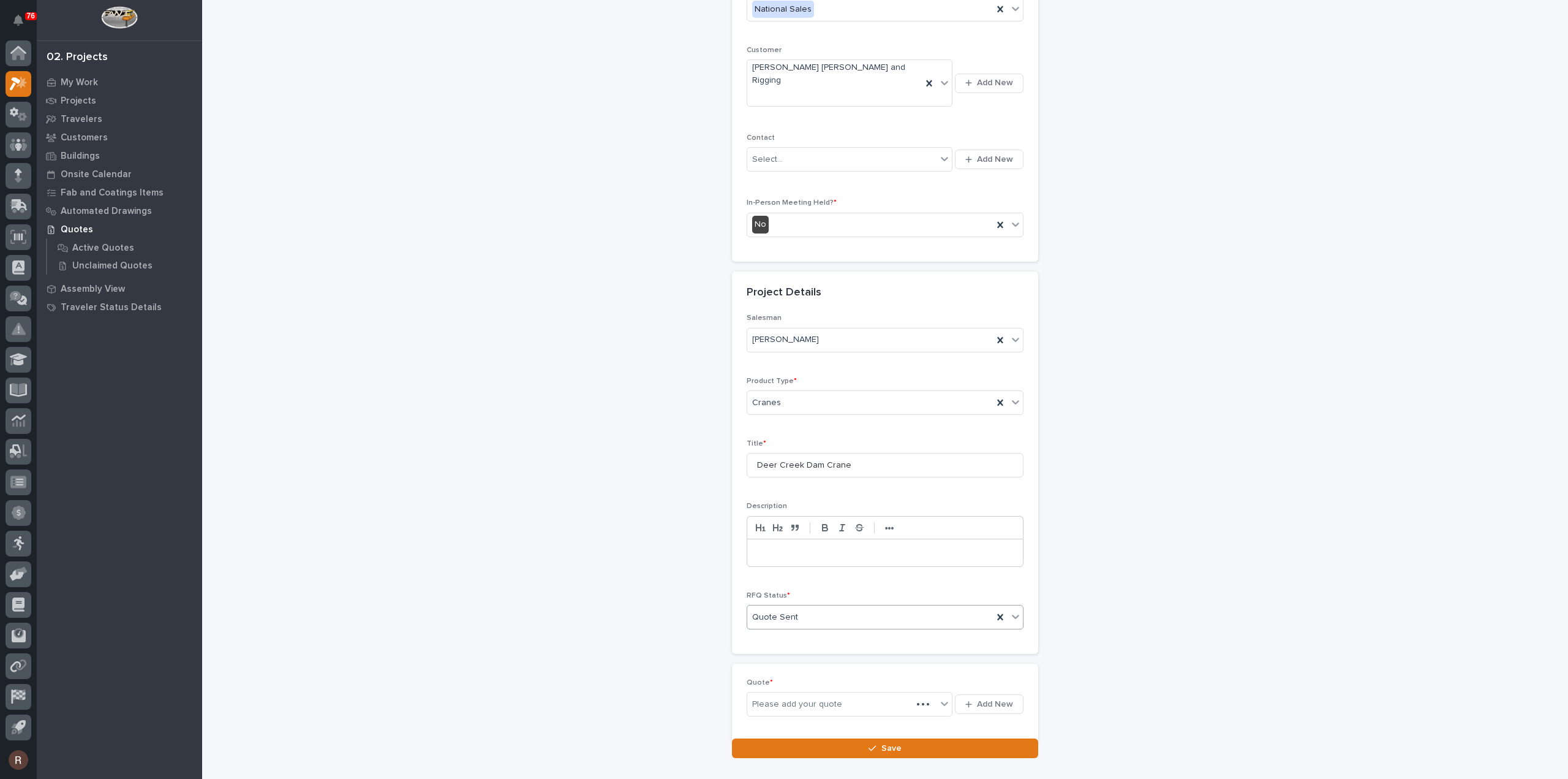
scroll to position [210, 0]
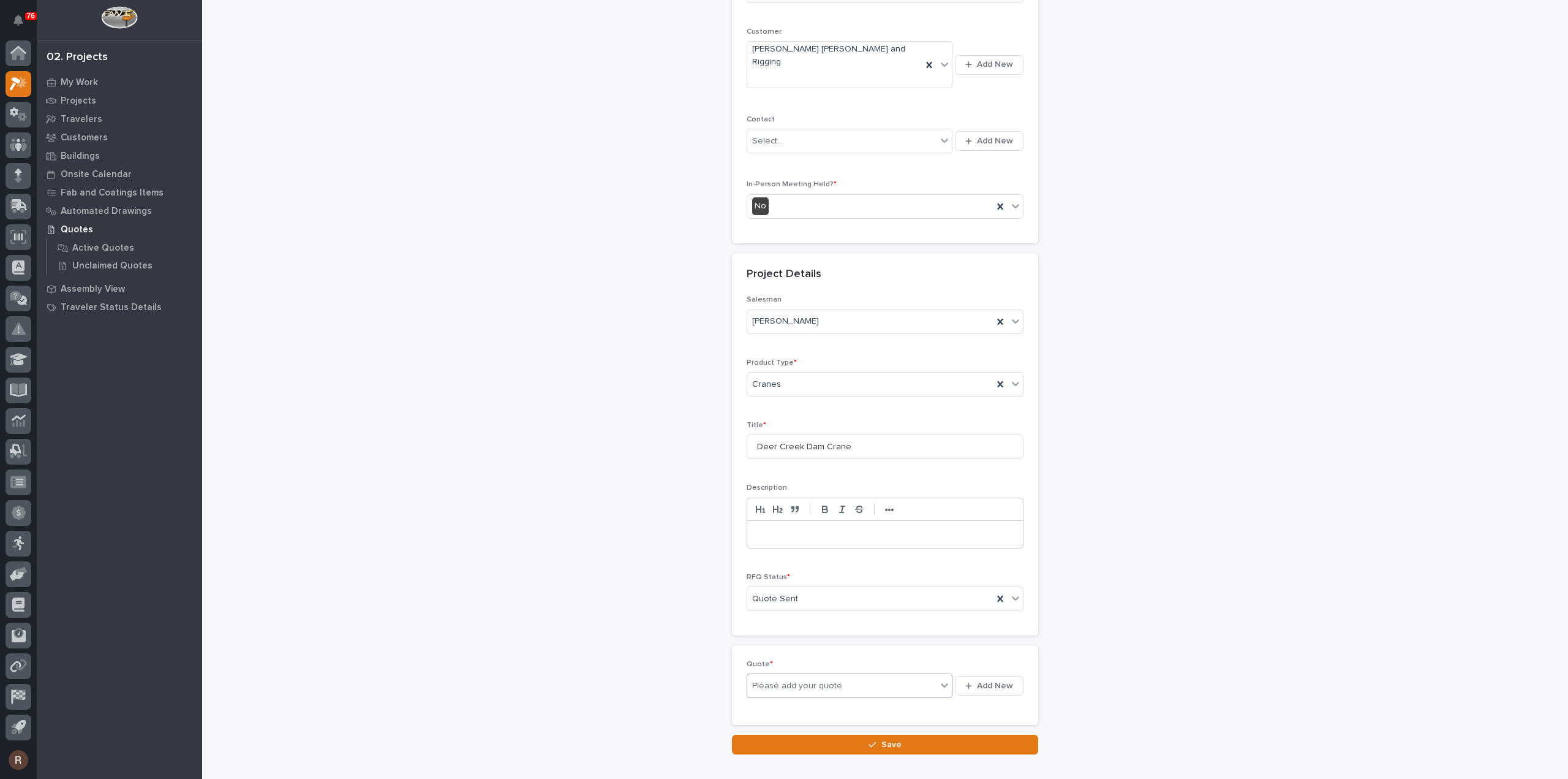
click at [914, 678] on div "Please add your quote" at bounding box center [841, 685] width 189 height 15
click at [971, 676] on button "Add New" at bounding box center [989, 685] width 69 height 20
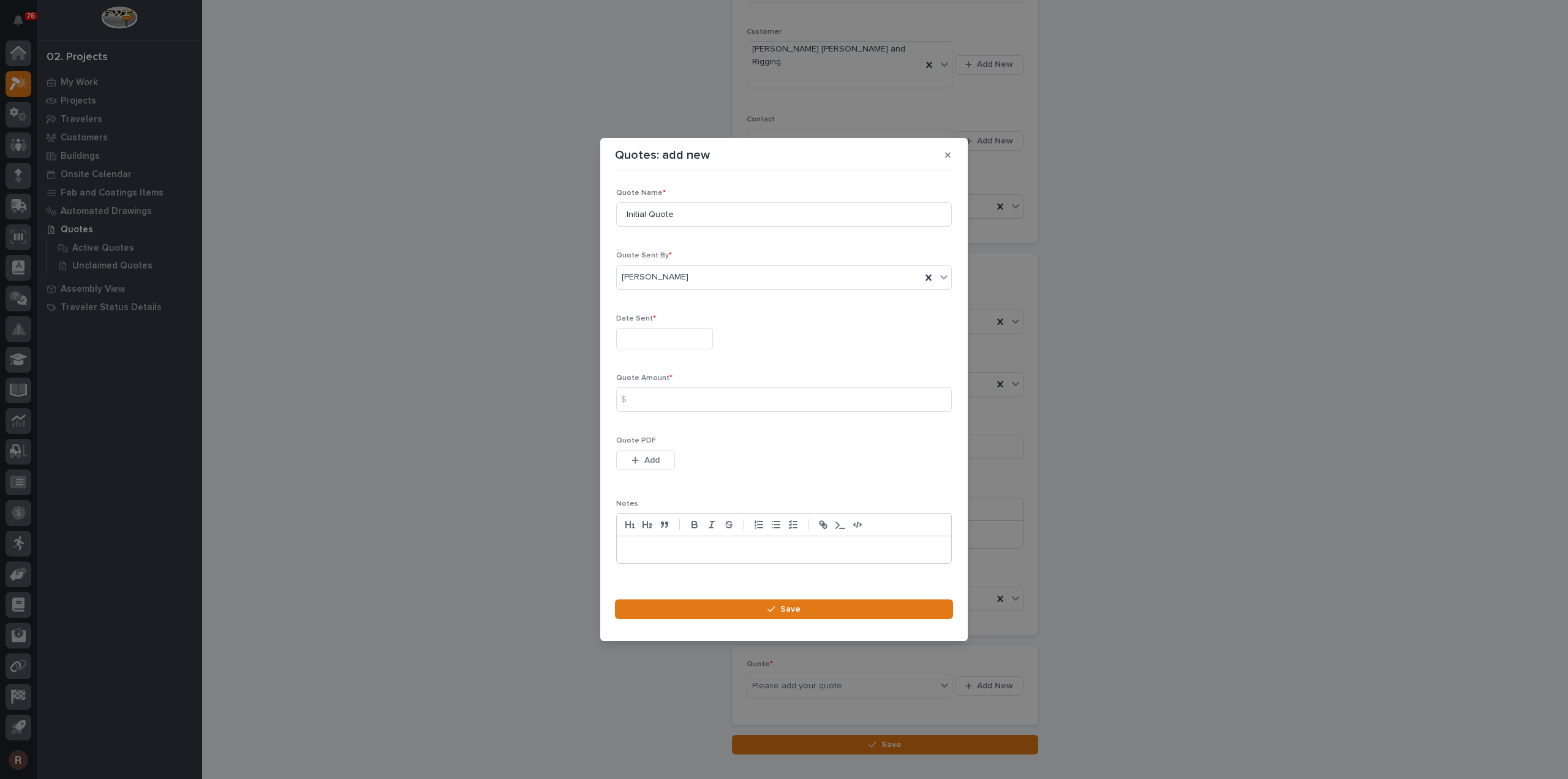
click at [654, 333] on input "text" at bounding box center [665, 338] width 96 height 21
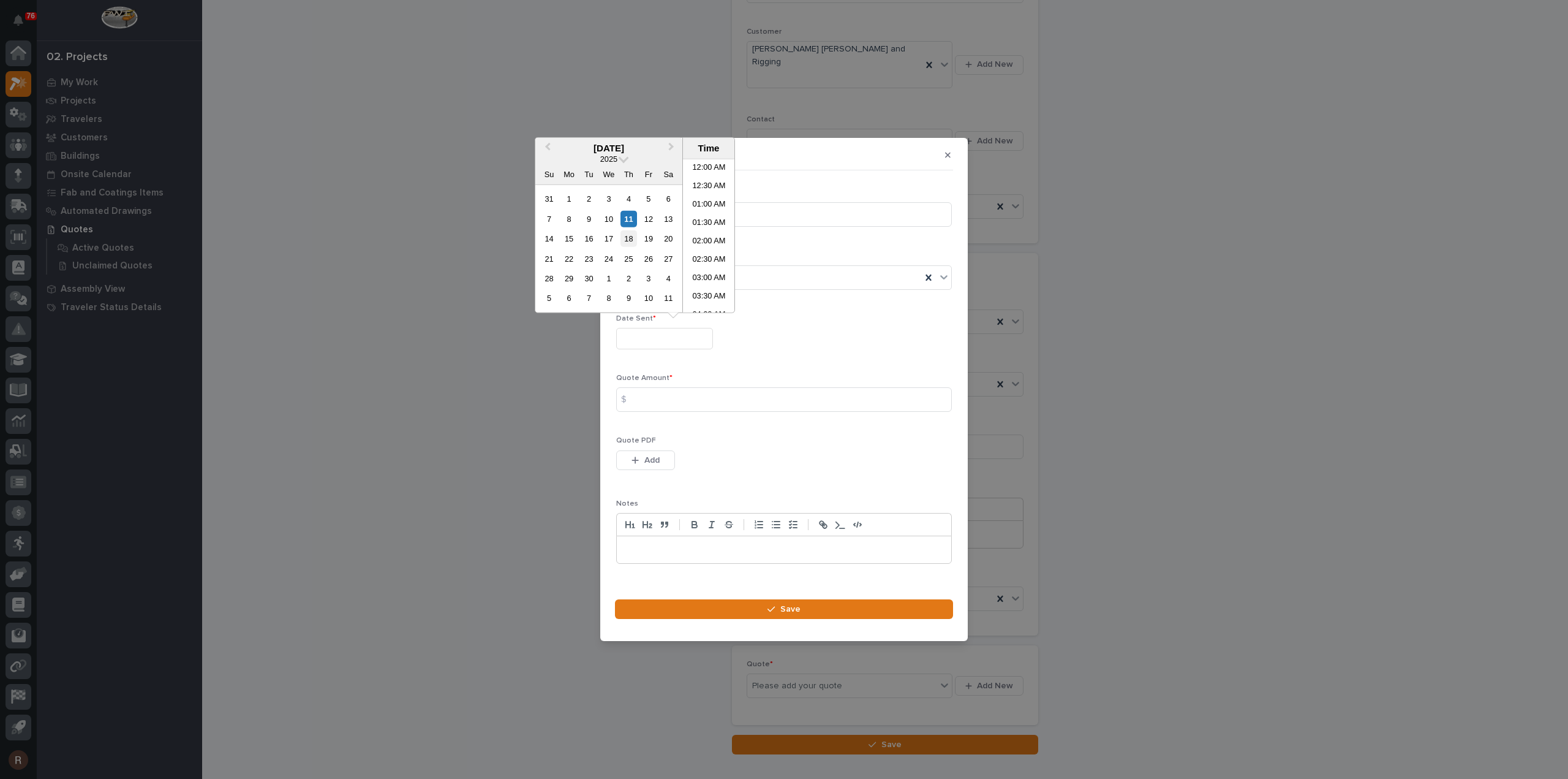
scroll to position [411, 0]
click at [631, 227] on div "11" at bounding box center [628, 218] width 17 height 17
type input "**********"
click at [649, 389] on input at bounding box center [784, 400] width 335 height 25
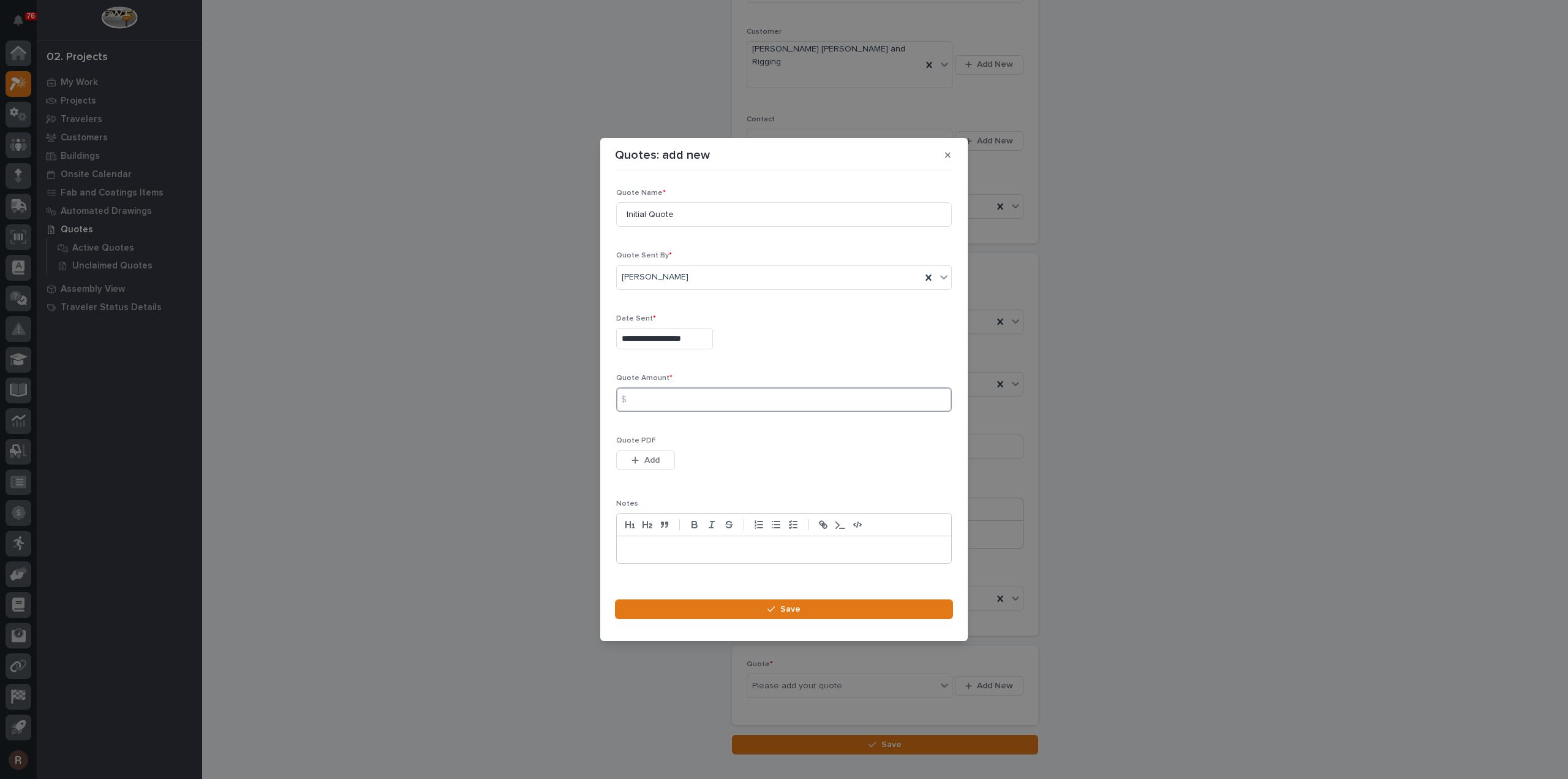
click at [650, 398] on input at bounding box center [784, 400] width 335 height 25
drag, startPoint x: 643, startPoint y: 397, endPoint x: 381, endPoint y: 400, distance: 262.0
click at [402, 399] on div "**********" at bounding box center [784, 390] width 1568 height 779
type input "18167"
click at [662, 454] on button "Add" at bounding box center [646, 460] width 58 height 20
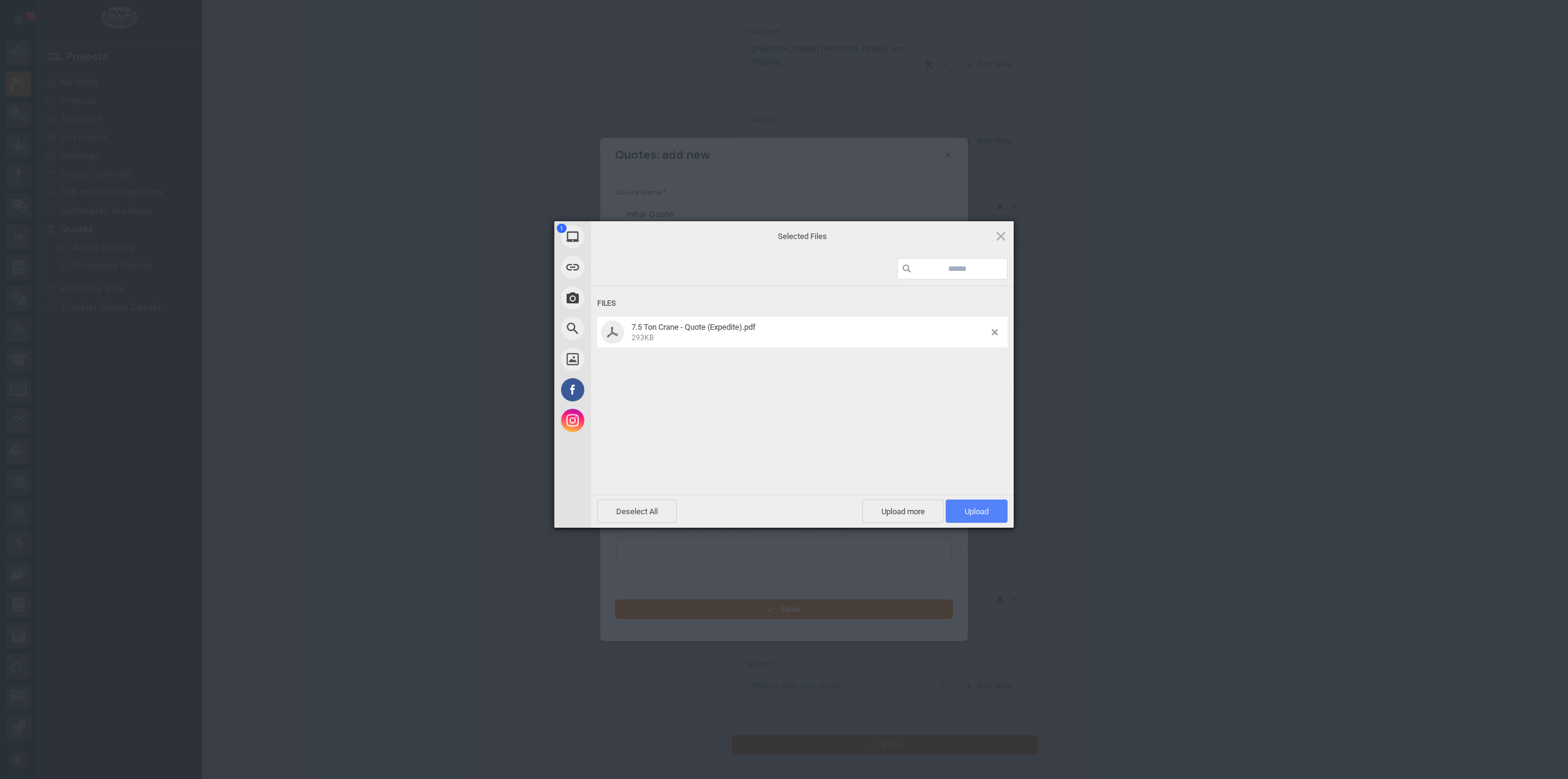
click at [975, 506] on span "Upload 1" at bounding box center [976, 511] width 62 height 23
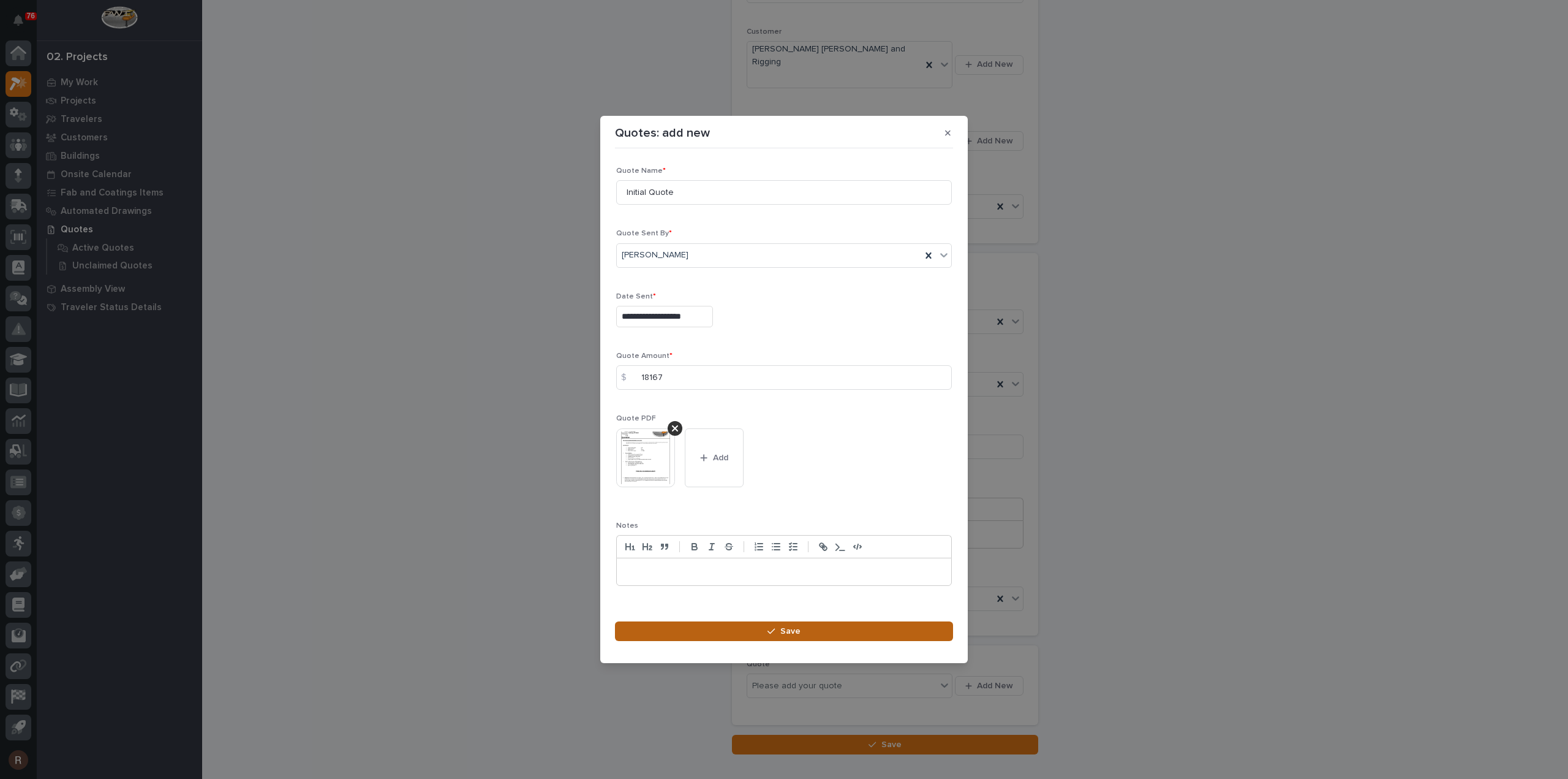
click at [900, 636] on button "Save" at bounding box center [784, 631] width 338 height 20
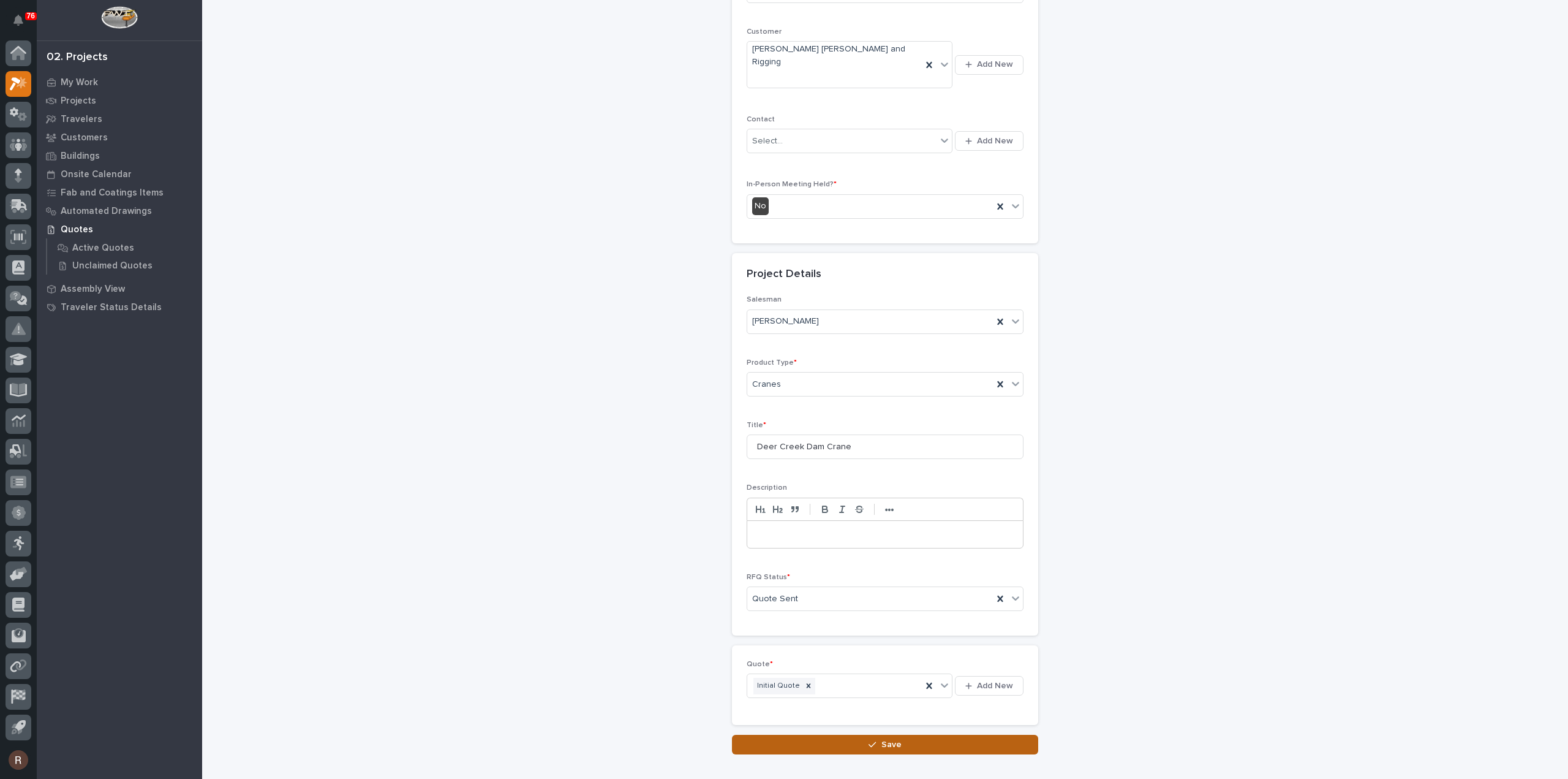
click at [880, 734] on button "Save" at bounding box center [884, 744] width 306 height 20
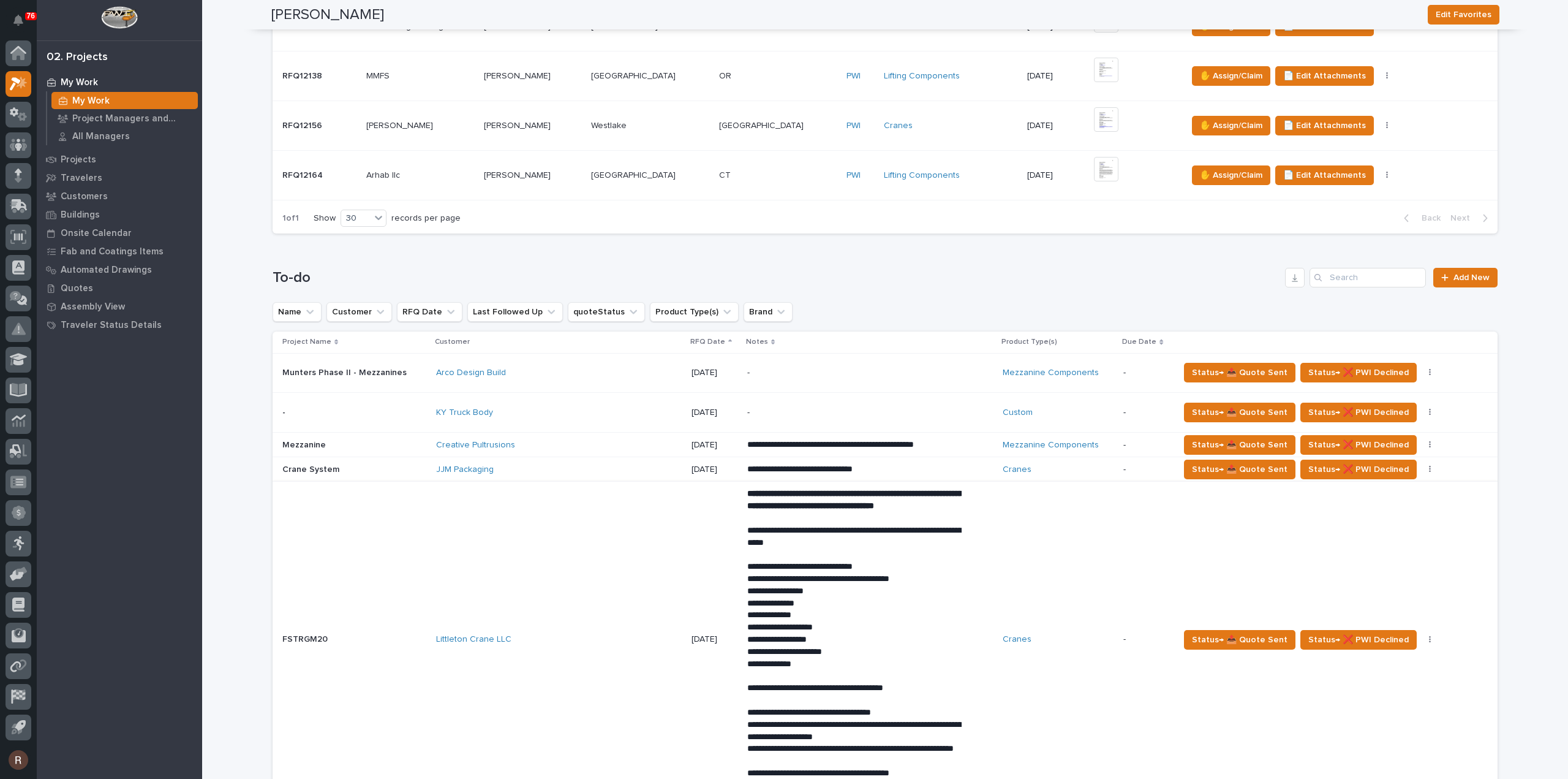
scroll to position [490, 0]
